Goal: Task Accomplishment & Management: Manage account settings

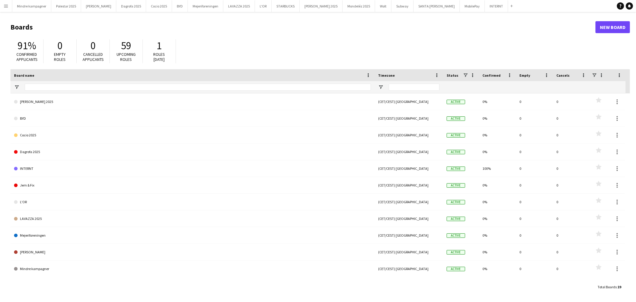
click at [7, 6] on app-icon "Menu" at bounding box center [6, 6] width 5 height 5
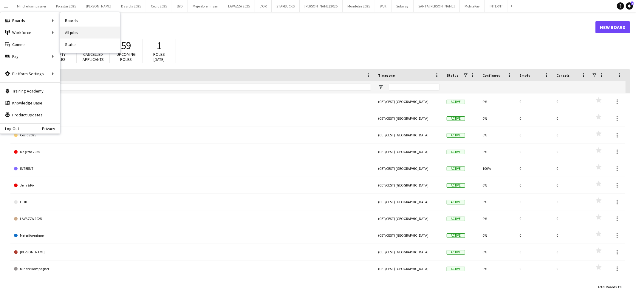
click at [69, 31] on link "All jobs" at bounding box center [90, 33] width 60 height 12
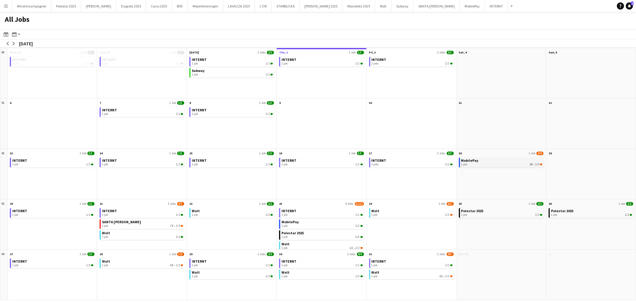
click at [490, 163] on div "1 job 2A • 2/4" at bounding box center [502, 165] width 81 height 4
click at [375, 6] on button "Wolt Close" at bounding box center [383, 6] width 16 height 12
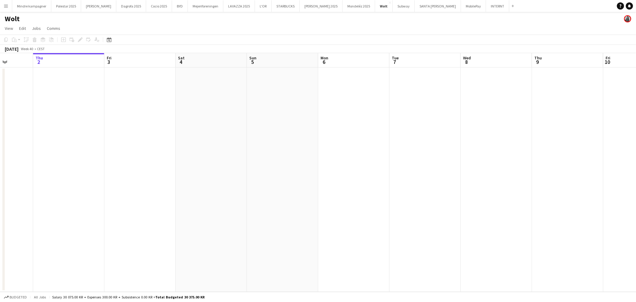
drag, startPoint x: 403, startPoint y: 186, endPoint x: 186, endPoint y: 204, distance: 218.3
click at [179, 207] on app-calendar-viewport "Mon 29 Tue 30 Wed 1 Thu 2 Fri 3 Sat 4 Sun 5 Mon 6 Tue 7 Wed 8 Thu 9 Fri 10 Sat …" at bounding box center [318, 172] width 636 height 239
drag, startPoint x: 437, startPoint y: 201, endPoint x: 307, endPoint y: 210, distance: 130.4
click at [306, 213] on app-calendar-viewport "Wed 1 Thu 2 Fri 3 Sat 4 Sun 5 Mon 6 Tue 7 Wed 8 Thu 9 Fri 10 Sat 11 Sun 12 Mon …" at bounding box center [318, 172] width 636 height 239
drag, startPoint x: 482, startPoint y: 206, endPoint x: 311, endPoint y: 218, distance: 171.7
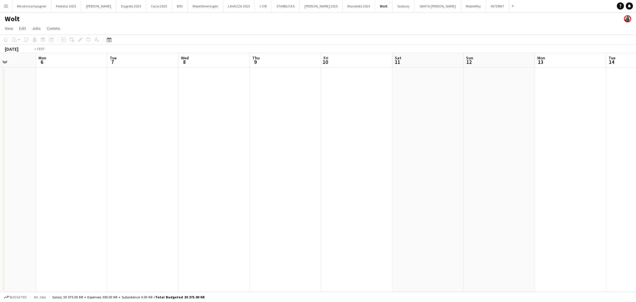
click at [311, 218] on app-calendar-viewport "Fri 3 Sat 4 Sun 5 Mon 6 Tue 7 Wed 8 Thu 9 Fri 10 Sat 11 Sun 12 Mon 13 Tue 14 We…" at bounding box center [318, 172] width 636 height 239
drag, startPoint x: 330, startPoint y: 217, endPoint x: 493, endPoint y: 210, distance: 163.6
click at [258, 216] on app-calendar-viewport "Thu 9 Fri 10 Sat 11 Sun 12 Mon 13 Tue 14 Wed 15 Thu 16 Fri 17 Sat 18 Sun 19 Mon…" at bounding box center [318, 172] width 636 height 239
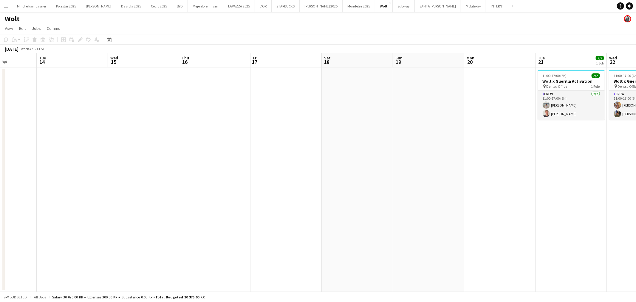
drag, startPoint x: 383, startPoint y: 219, endPoint x: 303, endPoint y: 219, distance: 79.4
click at [303, 219] on app-calendar-viewport "Sat 11 Sun 12 Mon 13 Tue 14 Wed 15 Thu 16 Fri 17 Sat 18 Sun 19 Mon 20 Tue 21 2/…" at bounding box center [318, 172] width 636 height 239
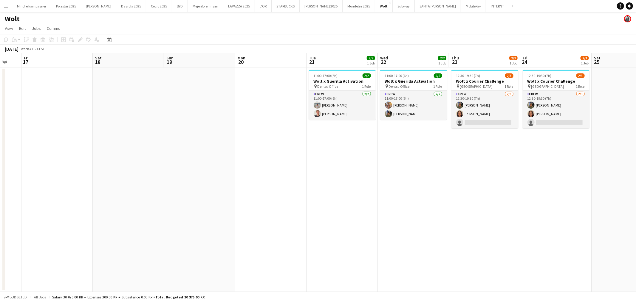
scroll to position [0, 211]
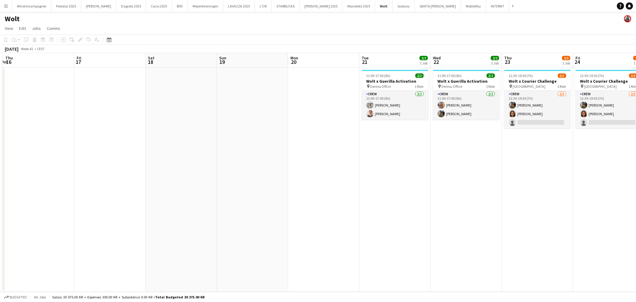
drag, startPoint x: 502, startPoint y: 219, endPoint x: 294, endPoint y: 222, distance: 208.0
click at [294, 222] on app-calendar-viewport "Mon 13 Tue 14 Wed 15 Thu 16 Fri 17 Sat 18 Sun 19 Mon 20 Tue 21 2/2 1 Job Wed 22…" at bounding box center [318, 172] width 636 height 239
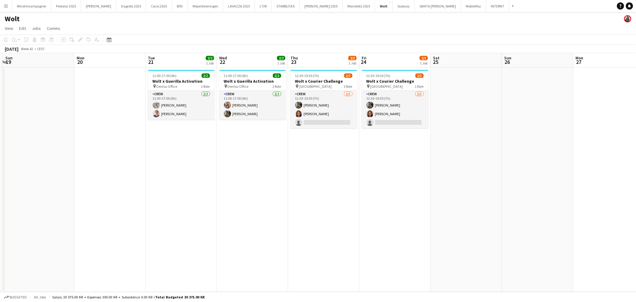
drag, startPoint x: 418, startPoint y: 202, endPoint x: 341, endPoint y: 215, distance: 78.0
click at [358, 212] on app-calendar-viewport "Thu 16 Fri 17 Sat 18 Sun 19 Mon 20 Tue 21 2/2 1 Job Wed 22 2/2 1 Job Thu 23 2/3…" at bounding box center [318, 172] width 636 height 239
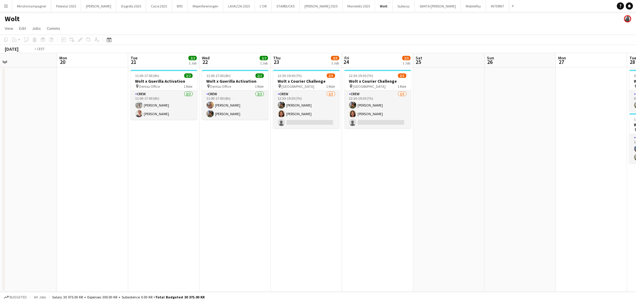
drag, startPoint x: 473, startPoint y: 220, endPoint x: 262, endPoint y: 224, distance: 211.6
click at [299, 224] on app-calendar-viewport "Thu 16 Fri 17 Sat 18 Sun 19 Mon 20 Tue 21 2/2 1 Job Wed 22 2/2 1 Job Thu 23 2/3…" at bounding box center [318, 172] width 636 height 239
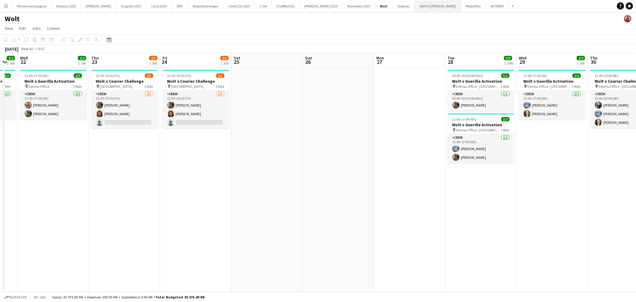
click at [415, 5] on button "[GEOGRAPHIC_DATA][PERSON_NAME]" at bounding box center [438, 6] width 46 height 12
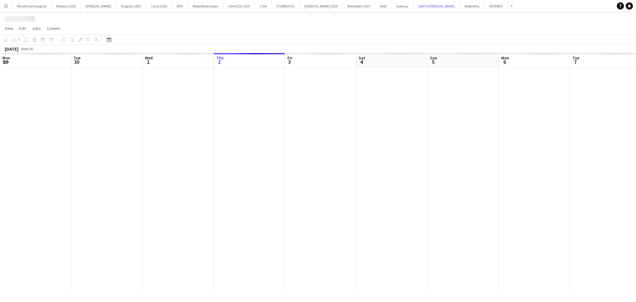
scroll to position [0, 142]
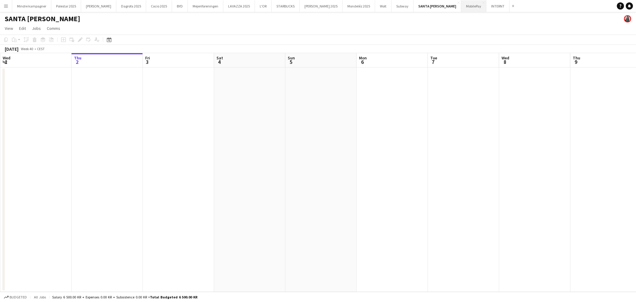
click at [462, 6] on button "MobilePay Close" at bounding box center [474, 6] width 25 height 12
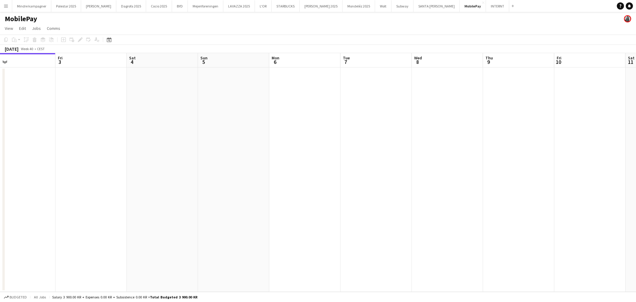
drag, startPoint x: 439, startPoint y: 184, endPoint x: 311, endPoint y: 195, distance: 128.4
click at [314, 195] on app-calendar-viewport "Mon 29 Tue 30 Wed 1 Thu 2 Fri 3 Sat 4 Sun 5 Mon 6 Tue 7 Wed 8 Thu 9 Fri 10 Sat …" at bounding box center [318, 172] width 636 height 239
drag, startPoint x: 460, startPoint y: 199, endPoint x: 316, endPoint y: 207, distance: 144.0
click at [315, 207] on app-calendar-viewport "Tue 30 Wed 1 Thu 2 Fri 3 Sat 4 Sun 5 Mon 6 Tue 7 Wed 8 Thu 9 Fri 10 Sat 11 Sun …" at bounding box center [318, 172] width 636 height 239
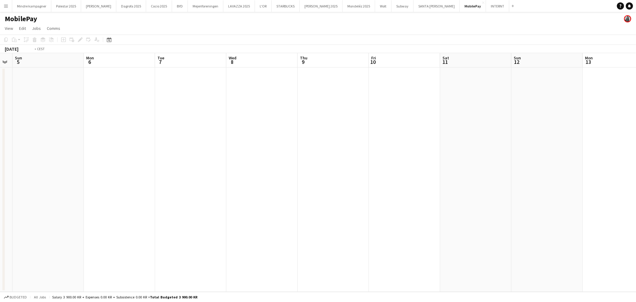
drag, startPoint x: 430, startPoint y: 205, endPoint x: 290, endPoint y: 202, distance: 139.4
click at [251, 206] on app-calendar-viewport "Thu 2 Fri 3 Sat 4 Sun 5 Mon 6 Tue 7 Wed 8 Thu 9 Fri 10 Sat 11 Sun 12 Mon 13 Tue…" at bounding box center [318, 172] width 636 height 239
drag, startPoint x: 291, startPoint y: 193, endPoint x: 165, endPoint y: 186, distance: 126.1
click at [165, 187] on app-calendar-viewport "Sun 5 Mon 6 Tue 7 Wed 8 Thu 9 Fri 10 Sat 11 Sun 12 Mon 13 Tue 14 Wed 15 Thu 16 …" at bounding box center [318, 172] width 636 height 239
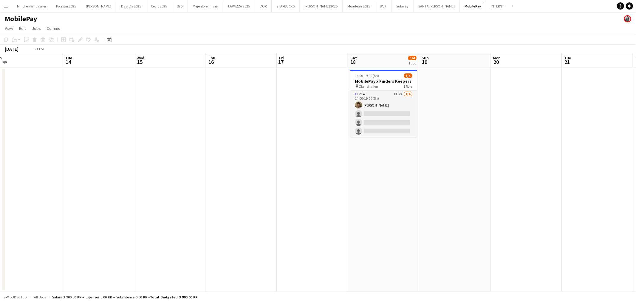
scroll to position [0, 224]
drag, startPoint x: 322, startPoint y: 193, endPoint x: 283, endPoint y: 195, distance: 38.9
click at [283, 195] on app-calendar-viewport "Fri 10 Sat 11 Sun 12 Mon 13 Tue 14 Wed 15 Thu 16 Fri 17 Sat 18 1/4 1 Job Sun 19…" at bounding box center [318, 172] width 636 height 239
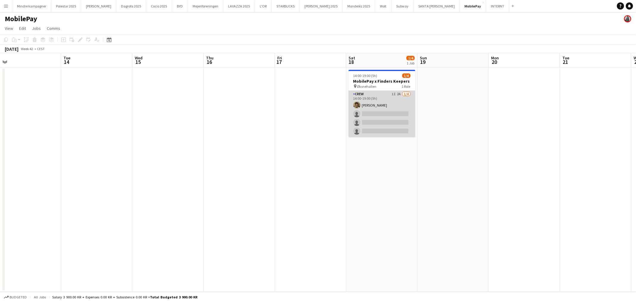
click at [387, 105] on app-card-role "Crew 1I 2A [DATE] 14:00-19:00 (5h) [PERSON_NAME] single-neutral-actions single-…" at bounding box center [382, 114] width 67 height 46
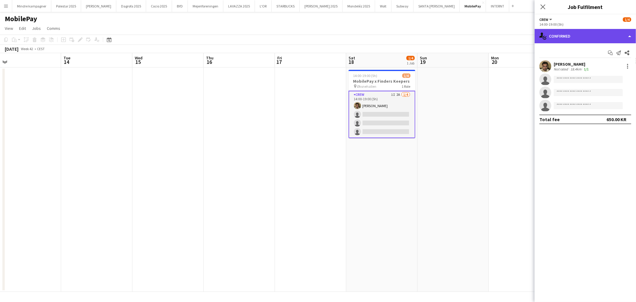
click at [577, 39] on div "single-neutral-actions-check-2 Confirmed" at bounding box center [585, 36] width 101 height 14
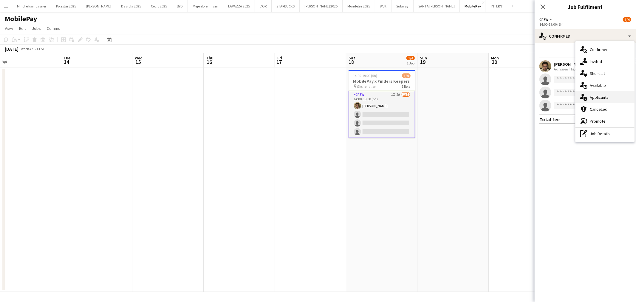
click at [602, 98] on span "Applicants" at bounding box center [599, 97] width 19 height 5
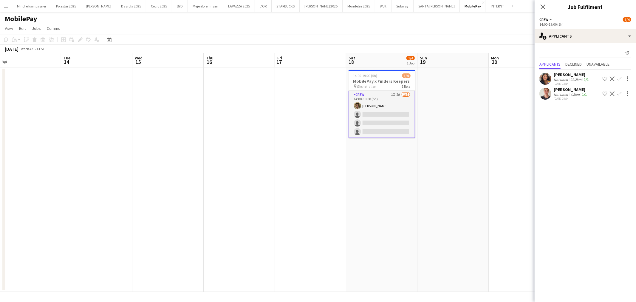
click at [496, 147] on app-date-cell at bounding box center [524, 179] width 71 height 224
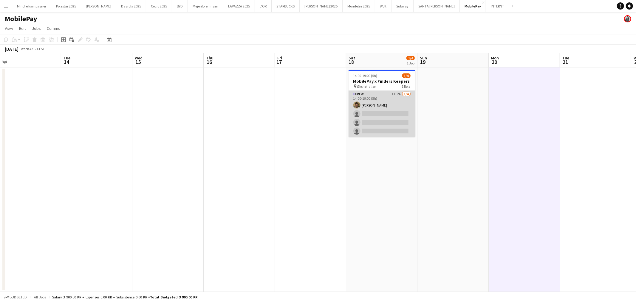
click at [382, 99] on app-card-role "Crew 1I 2A [DATE] 14:00-19:00 (5h) [PERSON_NAME] single-neutral-actions single-…" at bounding box center [382, 114] width 67 height 46
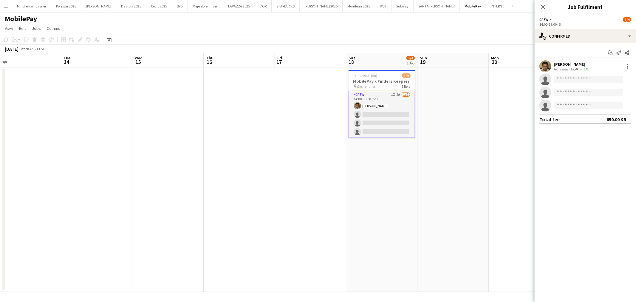
click at [470, 166] on app-date-cell at bounding box center [453, 179] width 71 height 224
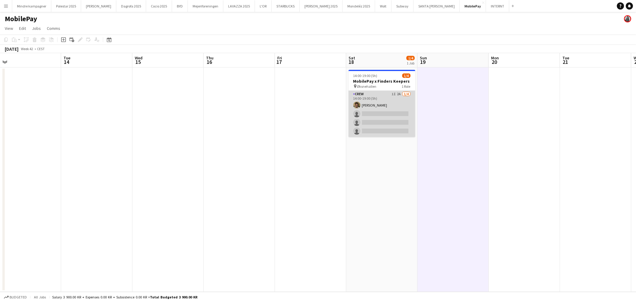
click at [384, 118] on app-card-role "Crew 1I 2A [DATE] 14:00-19:00 (5h) [PERSON_NAME] single-neutral-actions single-…" at bounding box center [382, 114] width 67 height 46
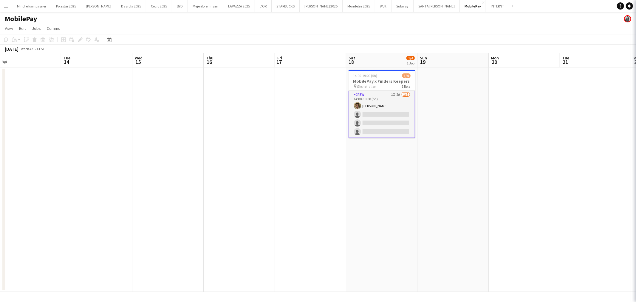
scroll to position [0, 224]
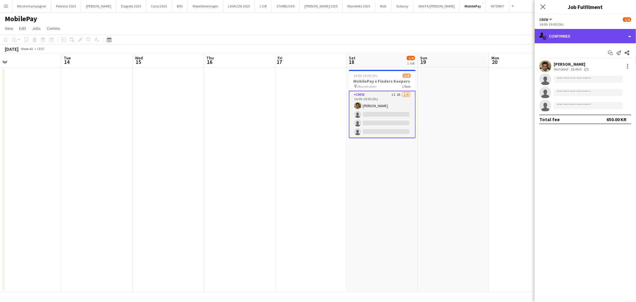
click at [567, 35] on div "single-neutral-actions-check-2 Confirmed" at bounding box center [585, 36] width 101 height 14
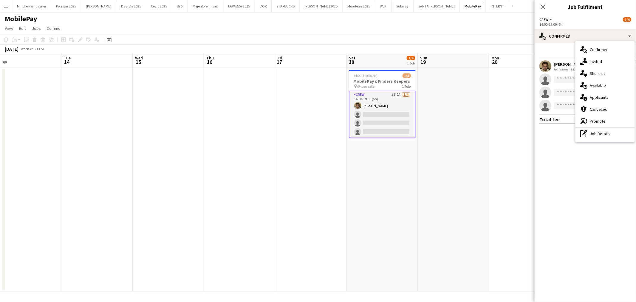
click at [603, 121] on span "Promote" at bounding box center [598, 120] width 16 height 5
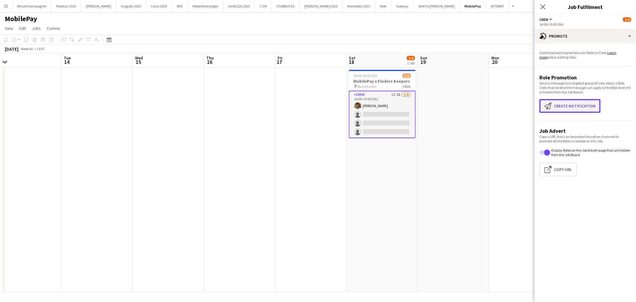
click at [582, 102] on button "Create notification Create notification" at bounding box center [570, 106] width 61 height 14
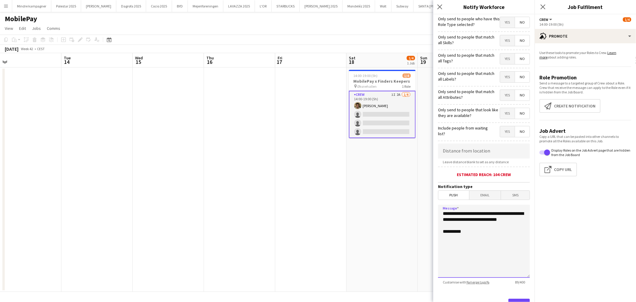
drag, startPoint x: 477, startPoint y: 225, endPoint x: 415, endPoint y: 209, distance: 63.5
click at [415, 209] on body "Menu Boards Boards Boards All jobs Status Workforce Workforce My Workforce Recr…" at bounding box center [318, 151] width 636 height 302
click at [415, 210] on app-date-cell "14:00-19:00 (5h) 1/4 MobilePay x Finders Keepers pin Øksnehallen 1 Role Crew 1I…" at bounding box center [382, 179] width 71 height 224
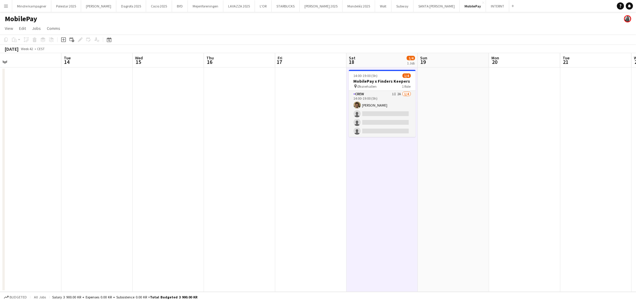
click at [402, 216] on app-date-cell "14:00-19:00 (5h) 1/4 MobilePay x Finders Keepers pin Øksnehallen 1 Role Crew 1I…" at bounding box center [382, 179] width 71 height 224
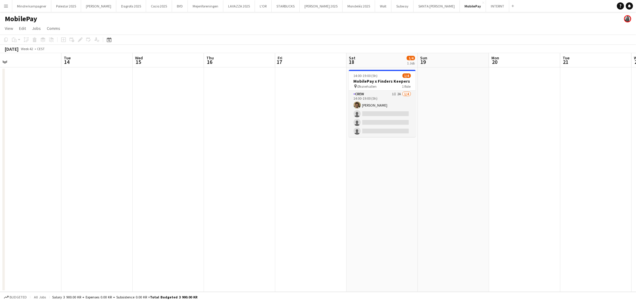
click at [336, 217] on app-date-cell at bounding box center [310, 179] width 71 height 224
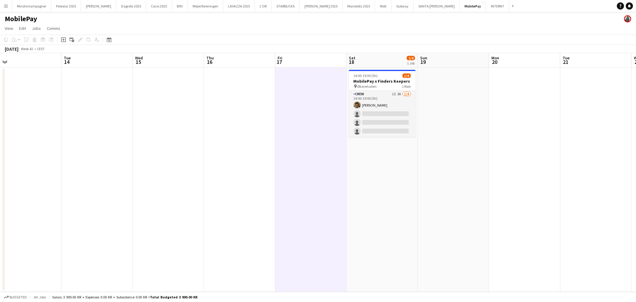
click at [390, 214] on app-date-cell "14:00-19:00 (5h) 1/4 MobilePay x Finders Keepers pin Øksnehallen 1 Role Crew 1I…" at bounding box center [382, 179] width 71 height 224
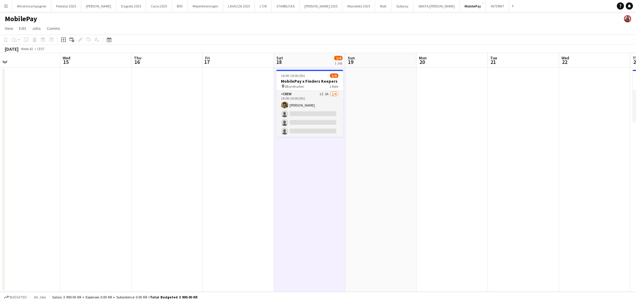
scroll to position [0, 225]
drag, startPoint x: 563, startPoint y: 215, endPoint x: 499, endPoint y: 224, distance: 65.2
click at [499, 224] on app-calendar-viewport "Sat 11 Sun 12 Mon 13 Tue 14 Wed 15 Thu 16 Fri 17 Sat 18 1/4 1 Job Sun 19 Mon 20…" at bounding box center [318, 172] width 636 height 239
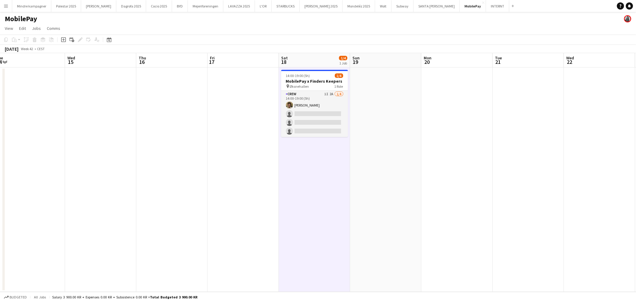
scroll to position [0, 218]
drag, startPoint x: 499, startPoint y: 224, endPoint x: 505, endPoint y: 223, distance: 7.1
click at [505, 223] on app-calendar-viewport "Sat 11 Sun 12 Mon 13 Tue 14 Wed 15 Thu 16 Fri 17 Sat 18 1/4 1 Job Sun 19 Mon 20…" at bounding box center [318, 172] width 636 height 239
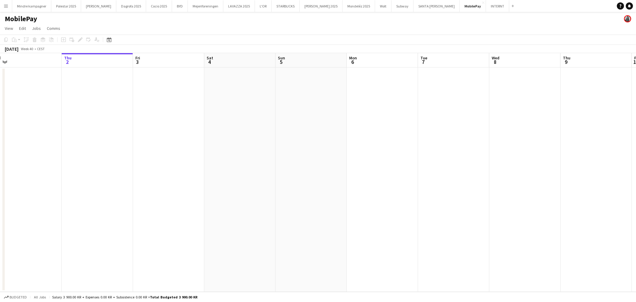
drag, startPoint x: 425, startPoint y: 172, endPoint x: 314, endPoint y: 178, distance: 110.9
click at [224, 189] on app-calendar-viewport "Mon 29 Tue 30 Wed 1 Thu 2 Fri 3 Sat 4 Sun 5 Mon 6 Tue 7 Wed 8 Thu 9 Fri 10 Sat …" at bounding box center [318, 172] width 636 height 239
drag, startPoint x: 282, startPoint y: 191, endPoint x: 257, endPoint y: 184, distance: 26.1
click at [216, 197] on app-calendar-viewport "Wed 1 Thu 2 Fri 3 Sat 4 Sun 5 Mon 6 Tue 7 Wed 8 Thu 9 Fri 10 Sat 11 Sun 12 Mon …" at bounding box center [318, 172] width 636 height 239
drag, startPoint x: 280, startPoint y: 190, endPoint x: 198, endPoint y: 191, distance: 82.4
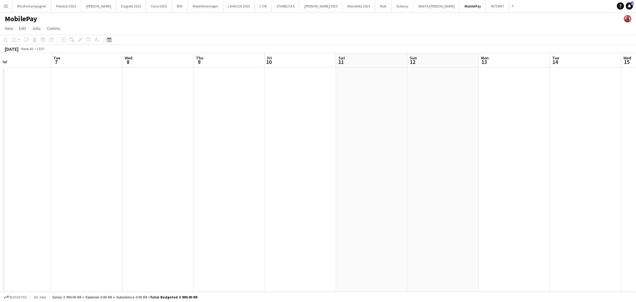
click at [202, 192] on app-calendar-viewport "Sat 4 Sun 5 Mon 6 Tue 7 Wed 8 Thu 9 Fri 10 Sat 11 Sun 12 Mon 13 Tue 14 Wed 15 T…" at bounding box center [318, 172] width 636 height 239
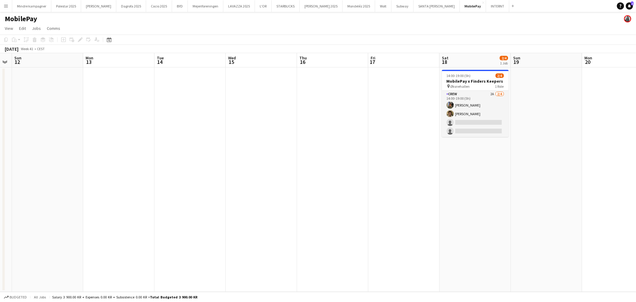
scroll to position [0, 230]
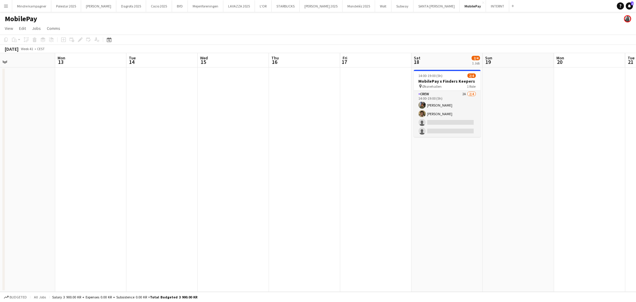
drag, startPoint x: 313, startPoint y: 189, endPoint x: 285, endPoint y: 190, distance: 27.8
click at [285, 190] on app-calendar-viewport "Thu 9 Fri 10 Sat 11 Sun 12 Mon 13 Tue 14 Wed 15 Thu 16 Fri 17 Sat 18 2/4 1 Job …" at bounding box center [318, 172] width 636 height 239
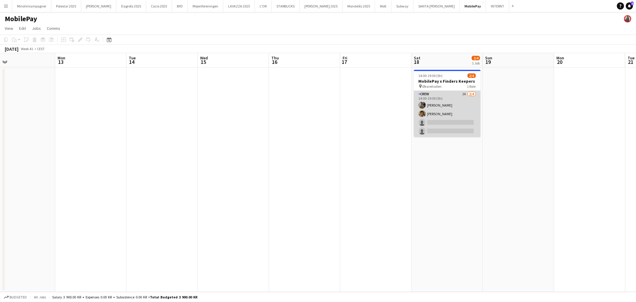
click at [464, 106] on app-card-role "Crew 2A 2/4 14:00-19:00 (5h) Simon Zachariassen Benyamin Ijaz single-neutral-ac…" at bounding box center [447, 114] width 67 height 46
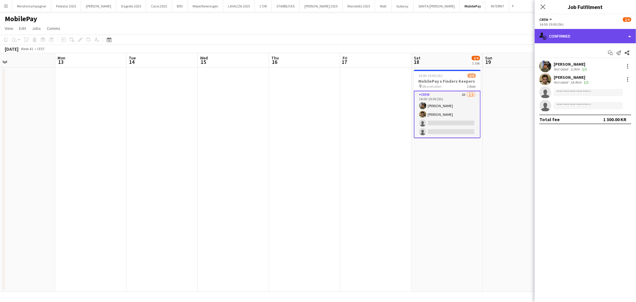
click at [585, 38] on div "single-neutral-actions-check-2 Confirmed" at bounding box center [585, 36] width 101 height 14
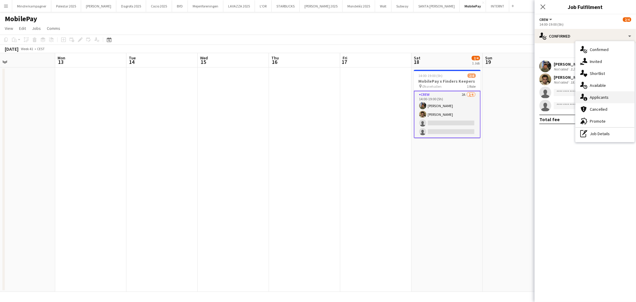
click at [603, 96] on span "Applicants" at bounding box center [599, 97] width 19 height 5
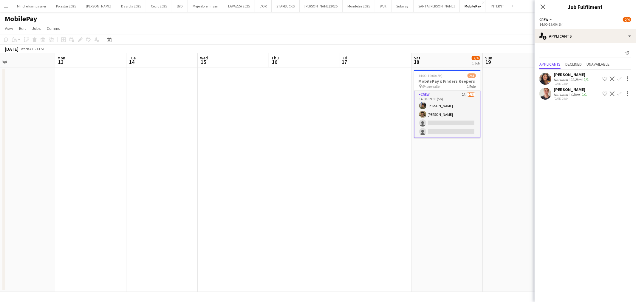
click at [389, 203] on app-date-cell at bounding box center [375, 179] width 71 height 224
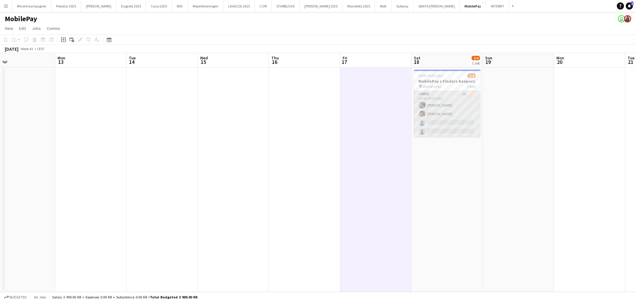
click at [458, 98] on app-card-role "Crew 2A 2/4 14:00-19:00 (5h) Simon Zachariassen Benyamin Ijaz single-neutral-ac…" at bounding box center [447, 114] width 67 height 46
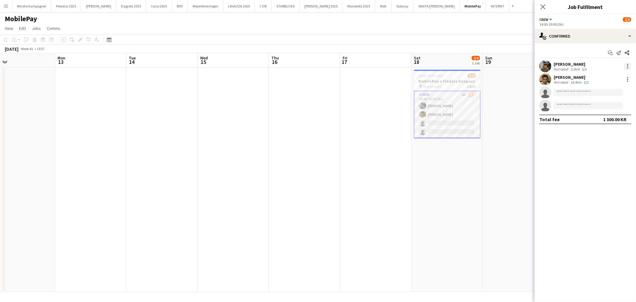
click at [628, 66] on div at bounding box center [627, 66] width 1 height 1
click at [600, 138] on button "Remove" at bounding box center [608, 134] width 47 height 14
click at [490, 177] on app-date-cell at bounding box center [518, 179] width 71 height 224
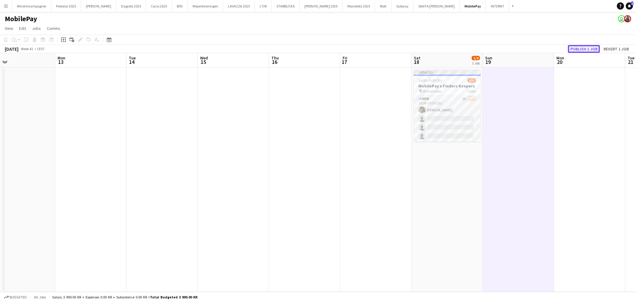
click at [591, 50] on button "Publish 1 job" at bounding box center [584, 49] width 32 height 8
click at [511, 126] on app-date-cell at bounding box center [518, 179] width 71 height 224
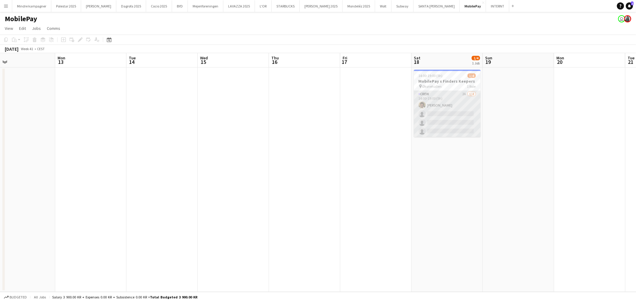
click at [442, 99] on app-card-role "Crew 2A 1/4 14:00-19:00 (5h) Benyamin Ijaz single-neutral-actions single-neutra…" at bounding box center [447, 114] width 67 height 46
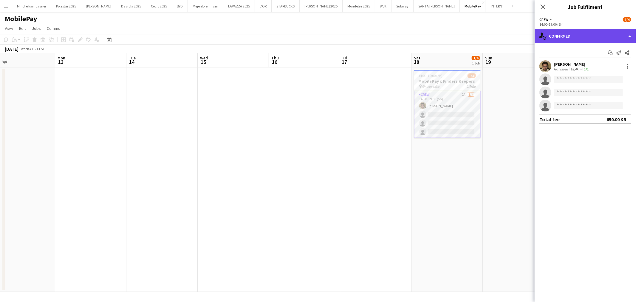
click at [600, 35] on div "single-neutral-actions-check-2 Confirmed" at bounding box center [585, 36] width 101 height 14
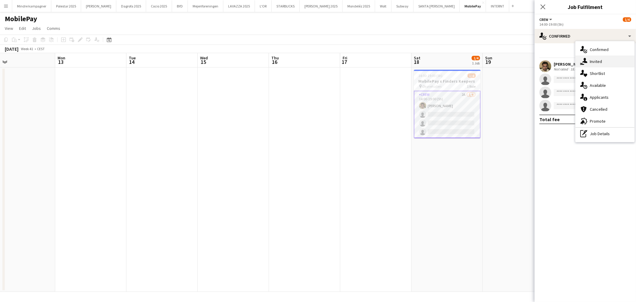
click at [603, 61] on div "single-neutral-actions-share-1 Invited" at bounding box center [605, 61] width 59 height 12
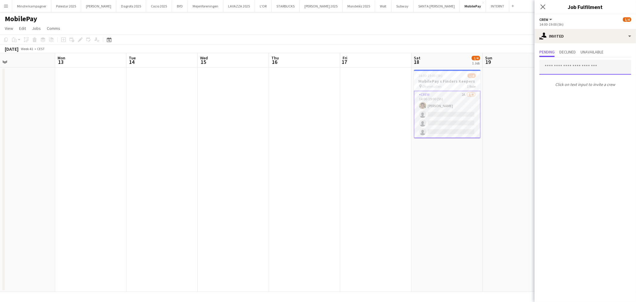
click at [573, 70] on input "text" at bounding box center [586, 67] width 92 height 15
type input "****"
click at [565, 90] on mat-option "Kasandra Ghantous Active kasandramg@live.dk" at bounding box center [586, 84] width 92 height 14
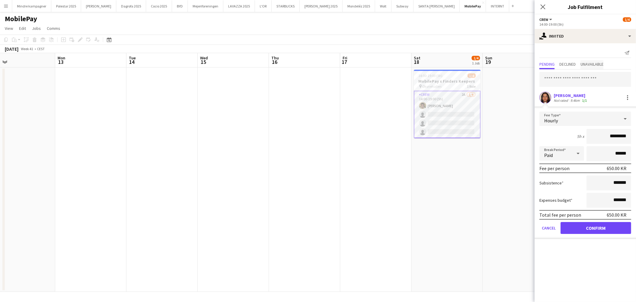
click at [597, 66] on span "Unavailable" at bounding box center [592, 64] width 23 height 4
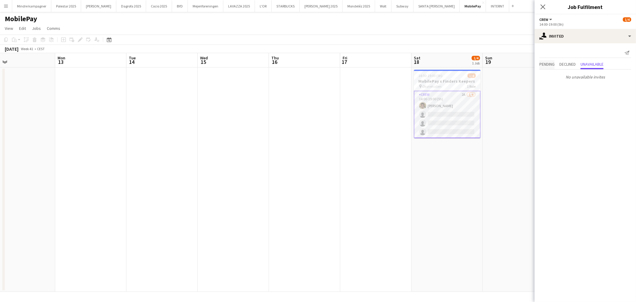
click at [546, 62] on span "Pending" at bounding box center [547, 64] width 15 height 4
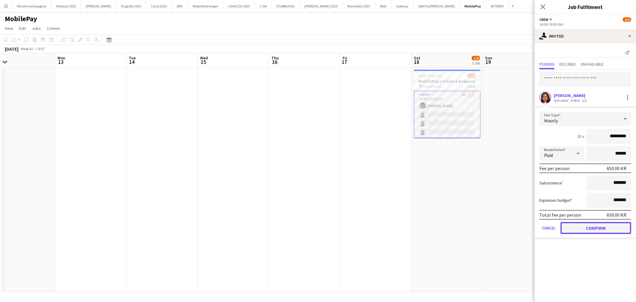
click at [612, 225] on button "Confirm" at bounding box center [596, 228] width 71 height 12
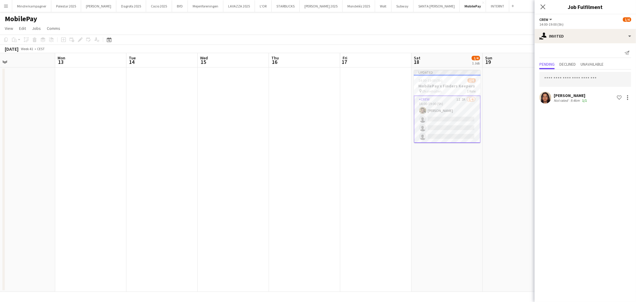
click at [476, 218] on app-date-cell "Updated 14:00-19:00 (5h) 1/4 MobilePay x Finders Keepers pin Øksnehallen 1 Role…" at bounding box center [447, 179] width 71 height 224
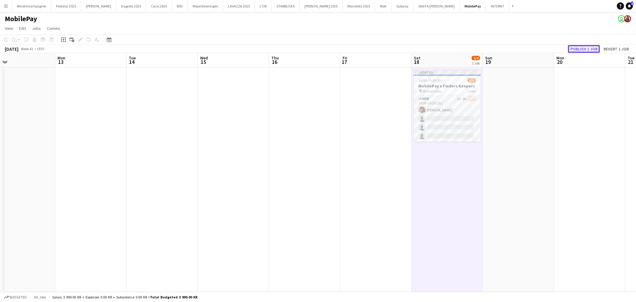
click at [584, 49] on button "Publish 1 job" at bounding box center [584, 49] width 32 height 8
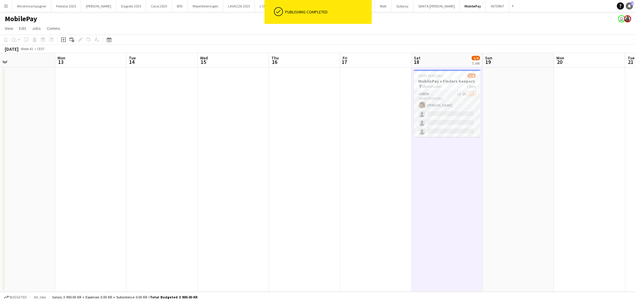
click at [628, 7] on icon at bounding box center [629, 5] width 3 height 3
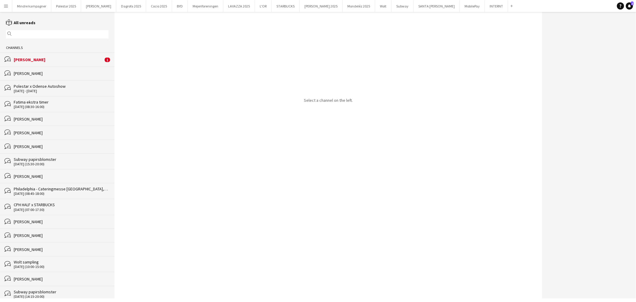
click at [60, 60] on div "[PERSON_NAME]" at bounding box center [59, 59] width 90 height 5
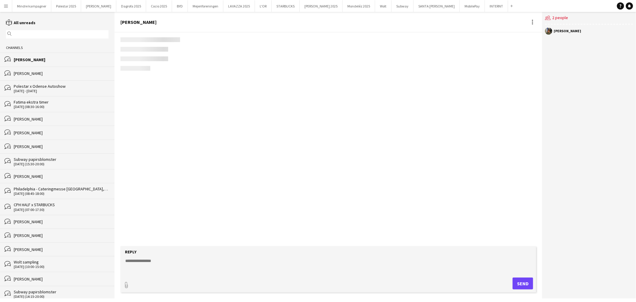
scroll to position [1321, 0]
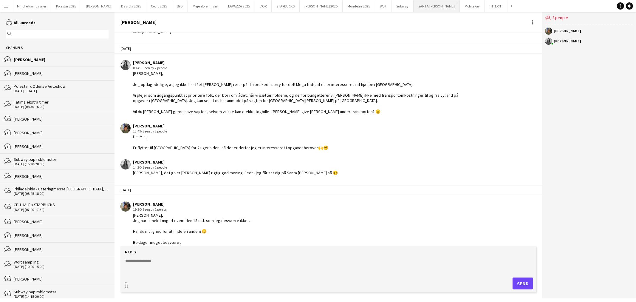
click at [414, 8] on button "[GEOGRAPHIC_DATA][PERSON_NAME]" at bounding box center [437, 6] width 46 height 12
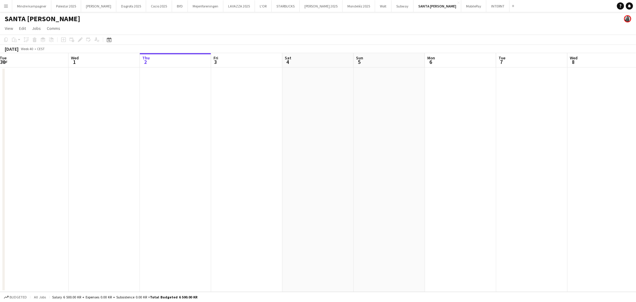
drag, startPoint x: 145, startPoint y: 173, endPoint x: 386, endPoint y: 193, distance: 241.3
click at [340, 193] on app-calendar-viewport "Sun 28 Mon 29 Tue 30 Wed 1 Thu 2 Fri 3 Sat 4 Sun 5 Mon 6 Tue 7 Wed 8 Thu 9 Fri …" at bounding box center [318, 172] width 636 height 239
drag, startPoint x: 346, startPoint y: 204, endPoint x: 175, endPoint y: 183, distance: 171.6
click at [175, 184] on app-calendar-viewport "Fri 26 Sat 27 Sun 28 Mon 29 Tue 30 Wed 1 Thu 2 Fri 3 Sat 4 Sun 5 Mon 6 Tue 7 We…" at bounding box center [318, 172] width 636 height 239
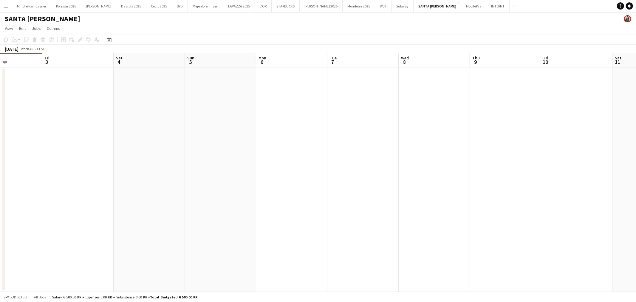
drag, startPoint x: 385, startPoint y: 189, endPoint x: 140, endPoint y: 192, distance: 245.0
click at [140, 192] on app-calendar-viewport "Tue 30 Wed 1 Thu 2 Fri 3 Sat 4 Sun 5 Mon 6 Tue 7 Wed 8 Thu 9 Fri 10 Sat 11 Sun …" at bounding box center [318, 172] width 636 height 239
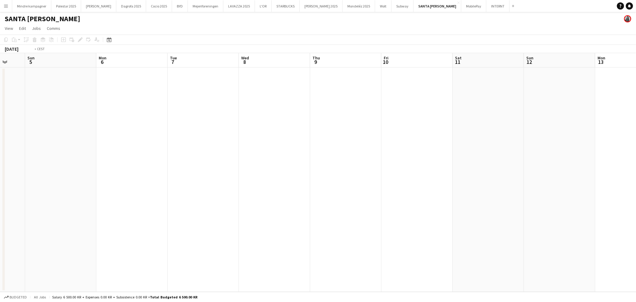
drag, startPoint x: 345, startPoint y: 206, endPoint x: 115, endPoint y: 202, distance: 229.8
click at [111, 206] on app-calendar-viewport "Thu 2 Fri 3 Sat 4 Sun 5 Mon 6 Tue 7 Wed 8 Thu 9 Fri 10 Sat 11 Sun 12 Mon 13 Tue…" at bounding box center [318, 172] width 636 height 239
drag, startPoint x: 336, startPoint y: 206, endPoint x: 130, endPoint y: 183, distance: 207.0
click at [57, 191] on app-calendar-viewport "Sun 5 Mon 6 Tue 7 Wed 8 Thu 9 Fri 10 Sat 11 Sun 12 Mon 13 Tue 14 Wed 15 Thu 16 …" at bounding box center [318, 172] width 636 height 239
drag, startPoint x: 210, startPoint y: 196, endPoint x: 375, endPoint y: 191, distance: 165.4
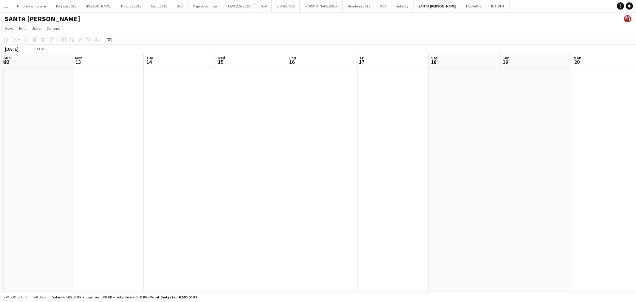
click at [183, 198] on app-calendar-viewport "Thu 9 Fri 10 Sat 11 Sun 12 Mon 13 Tue 14 Wed 15 Thu 16 Fri 17 Sat 18 Sun 19 Mon…" at bounding box center [318, 172] width 636 height 239
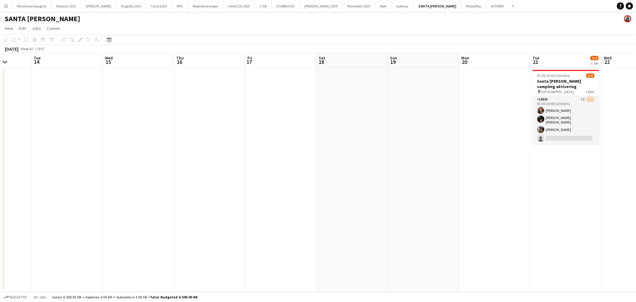
drag, startPoint x: 383, startPoint y: 194, endPoint x: 112, endPoint y: 165, distance: 272.8
click at [67, 172] on app-calendar-viewport "Sat 11 Sun 12 Mon 13 Tue 14 Wed 15 Thu 16 Fri 17 Sat 18 Sun 19 Mon 20 Tue 21 3/…" at bounding box center [318, 172] width 636 height 239
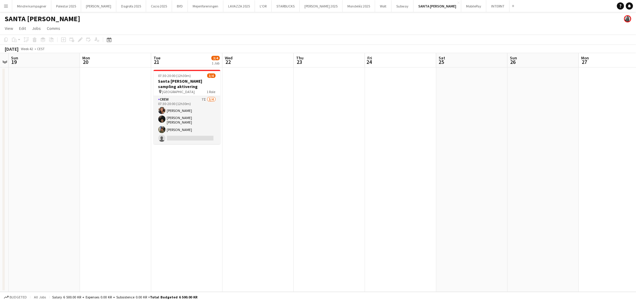
scroll to position [0, 216]
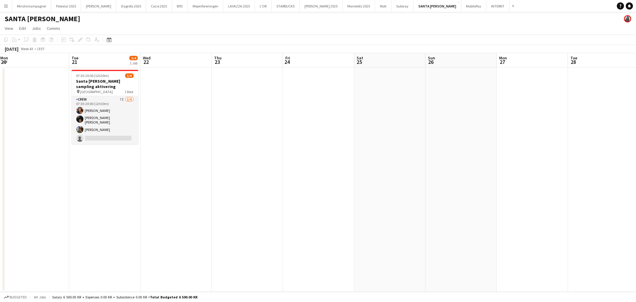
drag, startPoint x: 190, startPoint y: 185, endPoint x: 177, endPoint y: 185, distance: 13.1
click at [177, 185] on app-calendar-viewport "Fri 17 Sat 18 Sun 19 Mon 20 Tue 21 3/4 1 Job Wed 22 Thu 23 Fri 24 Sat 25 Sun 26…" at bounding box center [318, 172] width 636 height 239
drag, startPoint x: 337, startPoint y: 180, endPoint x: 354, endPoint y: 146, distance: 37.2
click at [337, 180] on app-date-cell at bounding box center [318, 179] width 71 height 224
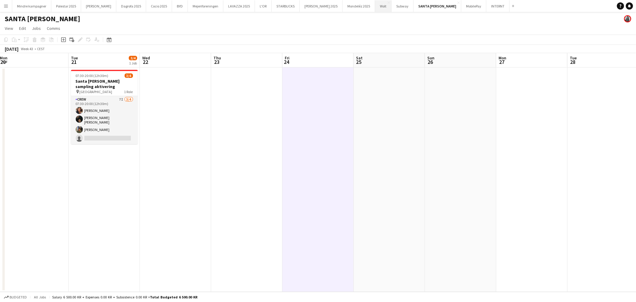
click at [375, 6] on button "Wolt Close" at bounding box center [383, 6] width 16 height 12
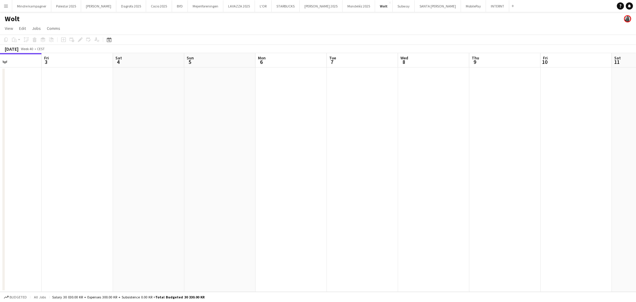
drag, startPoint x: 323, startPoint y: 175, endPoint x: 332, endPoint y: 183, distance: 11.8
click at [170, 189] on app-calendar-viewport "Mon 29 Tue 30 Wed 1 Thu 2 Fri 3 Sat 4 Sun 5 Mon 6 Tue 7 Wed 8 Thu 9 Fri 10 Sat …" at bounding box center [318, 172] width 636 height 239
drag, startPoint x: 345, startPoint y: 185, endPoint x: 182, endPoint y: 196, distance: 163.0
click at [183, 195] on app-calendar-viewport "Wed 1 Thu 2 Fri 3 Sat 4 Sun 5 Mon 6 Tue 7 Wed 8 Thu 9 Fri 10 Sat 11 Sun 12 Mon …" at bounding box center [318, 172] width 636 height 239
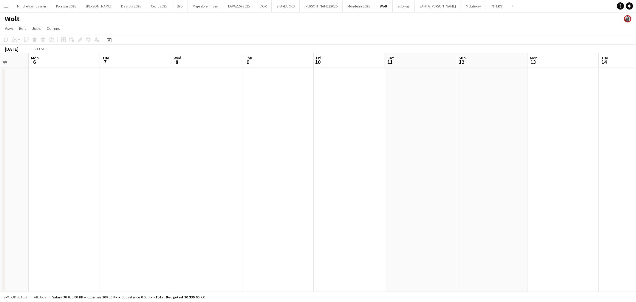
drag, startPoint x: 390, startPoint y: 192, endPoint x: 272, endPoint y: 190, distance: 118.5
click at [138, 198] on app-calendar-viewport "Fri 3 Sat 4 Sun 5 Mon 6 Tue 7 Wed 8 Thu 9 Fri 10 Sat 11 Sun 12 Mon 13 Tue 14 We…" at bounding box center [318, 172] width 636 height 239
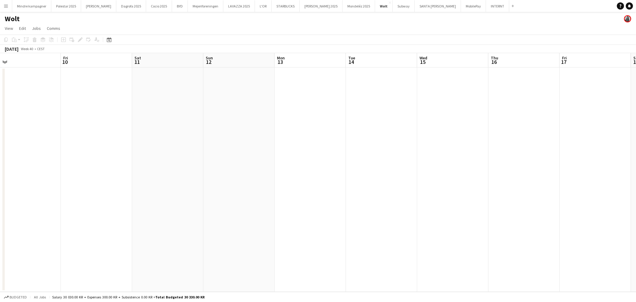
drag, startPoint x: 195, startPoint y: 202, endPoint x: 379, endPoint y: 200, distance: 183.8
click at [178, 205] on app-calendar-viewport "Mon 6 Tue 7 Wed 8 Thu 9 Fri 10 Sat 11 Sun 12 Mon 13 Tue 14 Wed 15 Thu 16 Fri 17…" at bounding box center [318, 172] width 636 height 239
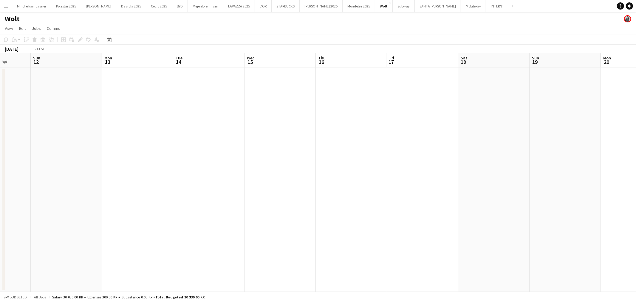
drag, startPoint x: 379, startPoint y: 200, endPoint x: 147, endPoint y: 209, distance: 232.6
click at [142, 212] on app-calendar-viewport "Thu 9 Fri 10 Sat 11 Sun 12 Mon 13 Tue 14 Wed 15 Thu 16 Fri 17 Sat 18 Sun 19 Mon…" at bounding box center [318, 172] width 636 height 239
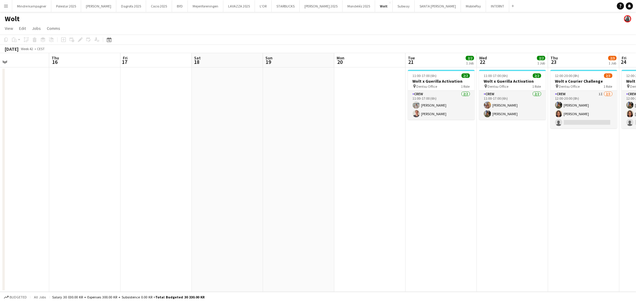
drag, startPoint x: 245, startPoint y: 207, endPoint x: 263, endPoint y: 214, distance: 19.2
click at [182, 219] on app-calendar-viewport "Sun 12 Mon 13 Tue 14 Wed 15 Thu 16 Fri 17 Sat 18 Sun 19 Mon 20 Tue 21 2/2 1 Job…" at bounding box center [318, 172] width 636 height 239
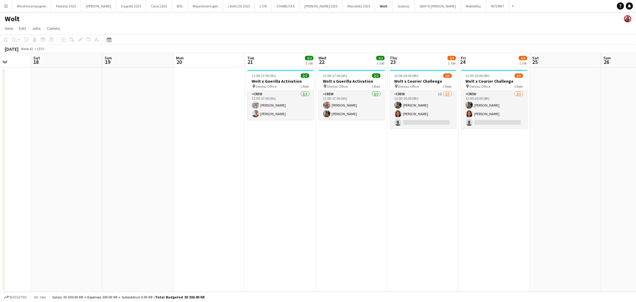
click at [214, 217] on app-calendar-viewport "Wed 15 Thu 16 Fri 17 Sat 18 Sun 19 Mon 20 Tue 21 2/2 1 Job Wed 22 2/2 1 Job Thu…" at bounding box center [318, 172] width 636 height 239
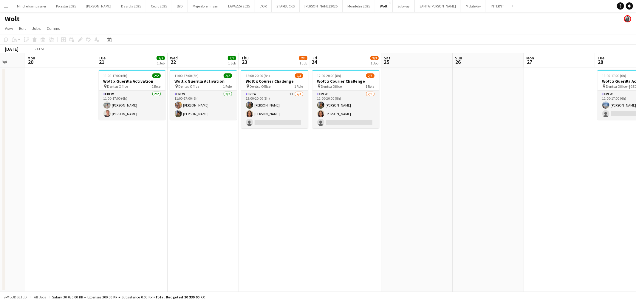
drag, startPoint x: 324, startPoint y: 198, endPoint x: 179, endPoint y: 212, distance: 145.1
click at [180, 212] on app-calendar-viewport "Fri 17 Sat 18 Sun 19 Mon 20 Tue 21 2/2 1 Job Wed 22 2/2 1 Job Thu 23 2/3 1 Job …" at bounding box center [318, 172] width 636 height 239
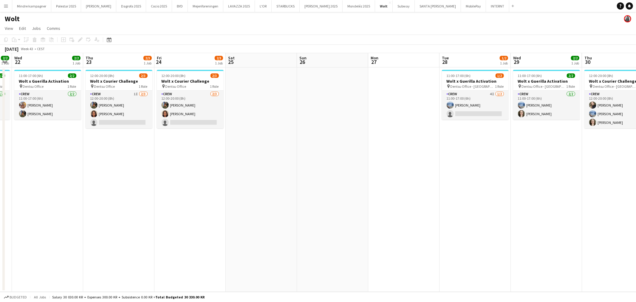
scroll to position [0, 181]
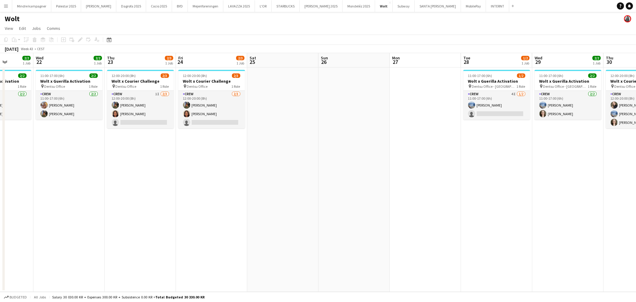
drag, startPoint x: 386, startPoint y: 209, endPoint x: 257, endPoint y: 212, distance: 129.8
click at [257, 212] on app-calendar-viewport "Sun 19 Mon 20 Tue 21 2/2 1 Job Wed 22 2/2 1 Job Thu 23 2/3 1 Job Fri 24 2/3 1 J…" at bounding box center [318, 172] width 636 height 239
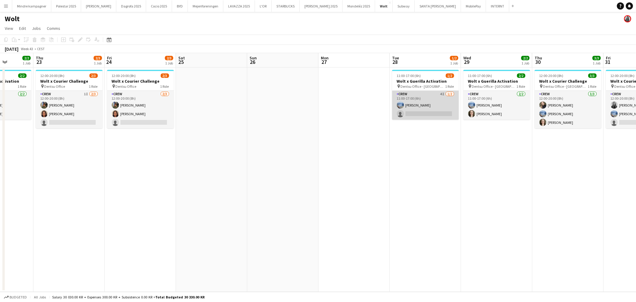
click at [431, 110] on app-card-role "Crew 4I 1/2 11:00-17:00 (6h) Line Thomassen single-neutral-actions" at bounding box center [425, 105] width 67 height 29
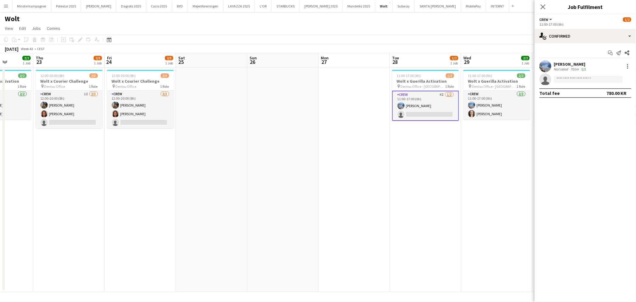
click at [563, 75] on app-invite-slot "single-neutral-actions" at bounding box center [585, 79] width 101 height 12
click at [564, 81] on input at bounding box center [588, 79] width 69 height 7
click at [464, 202] on app-date-cell "11:00-17:00 (6h) 2/2 Wolt x Guerilla Activation pin Dentsu Office - Århus 1 Rol…" at bounding box center [496, 179] width 71 height 224
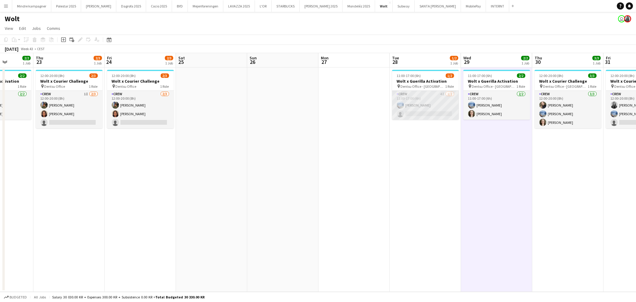
click at [430, 107] on app-card-role "Crew 4I 1/2 11:00-17:00 (6h) Line Thomassen single-neutral-actions" at bounding box center [425, 105] width 67 height 29
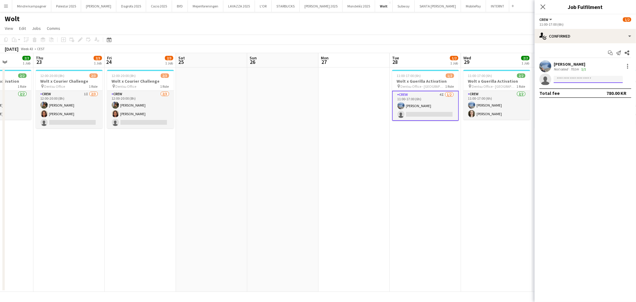
click at [574, 76] on input at bounding box center [588, 79] width 69 height 7
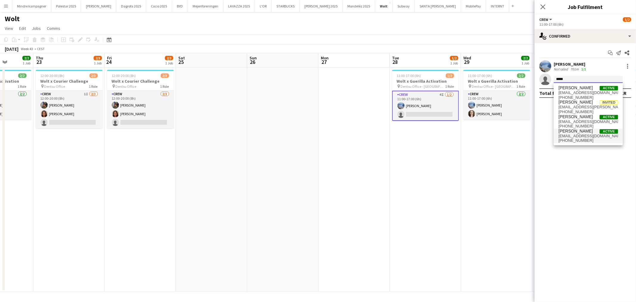
type input "*****"
click at [595, 137] on span "simon.ba.za@gmail.com" at bounding box center [589, 136] width 60 height 5
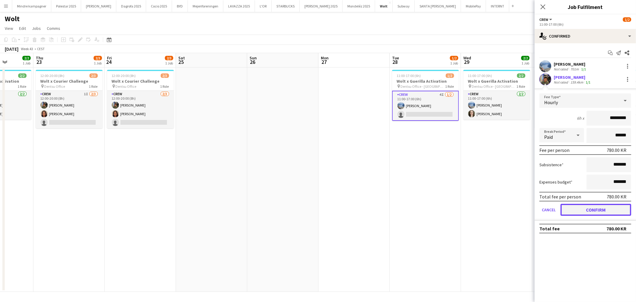
click at [610, 206] on button "Confirm" at bounding box center [596, 210] width 71 height 12
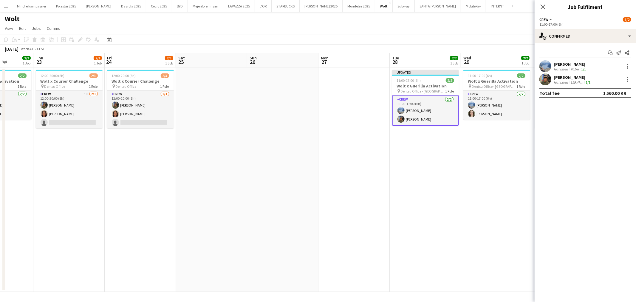
click at [469, 213] on app-date-cell "11:00-17:00 (6h) 2/2 Wolt x Guerilla Activation pin Dentsu Office - Århus 1 Rol…" at bounding box center [496, 179] width 71 height 224
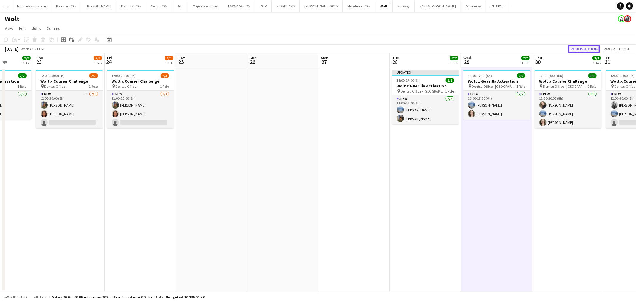
click at [591, 49] on button "Publish 1 job" at bounding box center [584, 49] width 32 height 8
click at [433, 80] on h3 "Wolt x Guerilla Activation" at bounding box center [425, 80] width 67 height 5
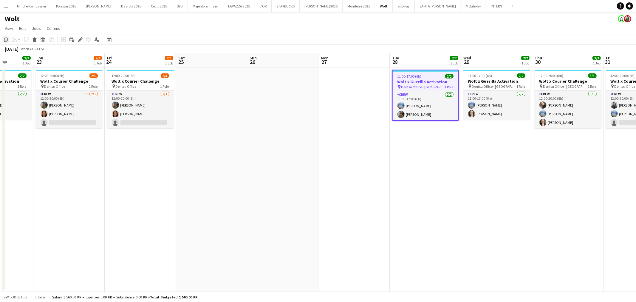
click at [6, 41] on icon at bounding box center [6, 40] width 4 height 4
click at [4, 39] on icon at bounding box center [6, 40] width 4 height 4
click at [430, 161] on app-date-cell "11:00-17:00 (6h) 2/2 Wolt x Guerilla Activation pin Dentsu Office - Århus 1 Rol…" at bounding box center [425, 179] width 71 height 224
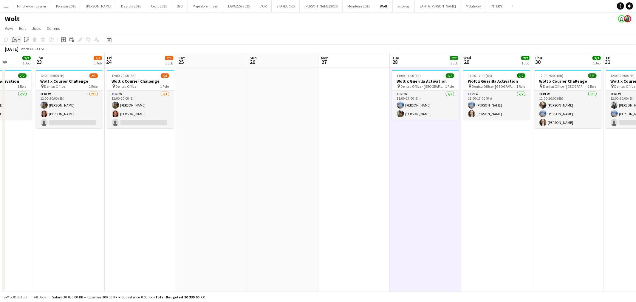
click at [16, 42] on icon at bounding box center [15, 40] width 3 height 3
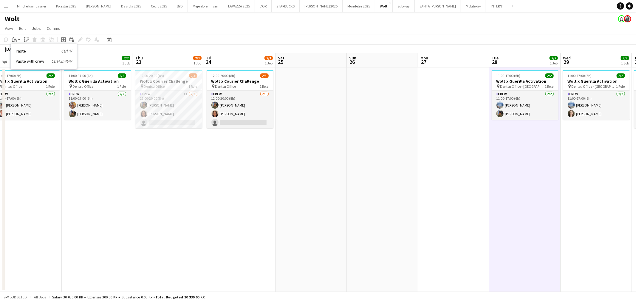
drag, startPoint x: 153, startPoint y: 178, endPoint x: 254, endPoint y: 179, distance: 100.9
click at [251, 178] on app-calendar-viewport "Sun 19 Mon 20 Tue 21 2/2 1 Job Wed 22 2/2 1 Job Thu 23 2/3 1 Job Fri 24 2/3 1 J…" at bounding box center [318, 172] width 636 height 239
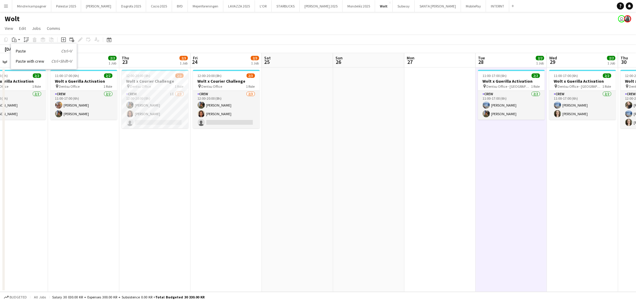
drag, startPoint x: 178, startPoint y: 185, endPoint x: 220, endPoint y: 185, distance: 41.8
click at [218, 185] on app-calendar-viewport "Sun 19 Mon 20 Tue 21 2/2 1 Job Wed 22 2/2 1 Job Thu 23 2/3 1 Job Fri 24 2/3 1 J…" at bounding box center [318, 172] width 636 height 239
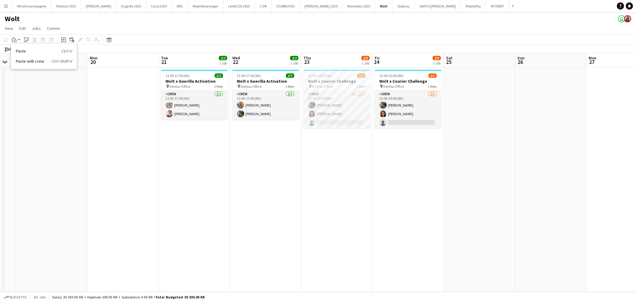
scroll to position [0, 185]
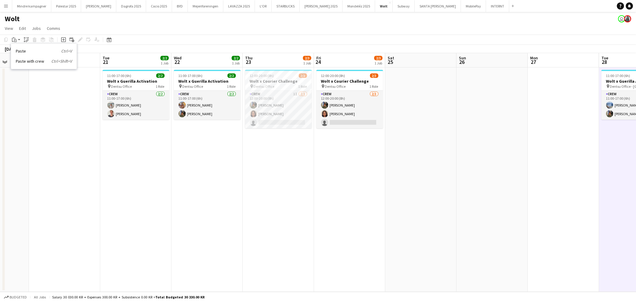
drag, startPoint x: 187, startPoint y: 188, endPoint x: 230, endPoint y: 186, distance: 43.3
click at [230, 186] on app-calendar-viewport "Fri 17 Sat 18 Sun 19 Mon 20 Tue 21 2/2 1 Job Wed 22 2/2 1 Job Thu 23 2/3 1 Job …" at bounding box center [318, 172] width 636 height 239
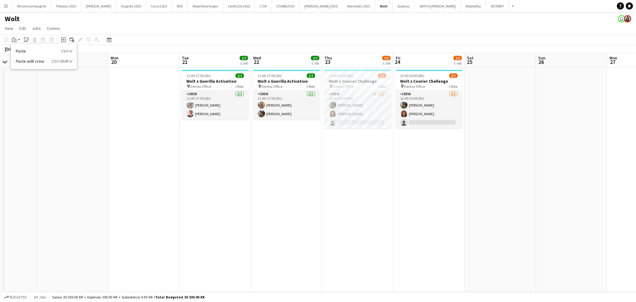
drag, startPoint x: 212, startPoint y: 185, endPoint x: 70, endPoint y: 192, distance: 142.5
click at [67, 193] on app-calendar-viewport "Thu 16 Fri 17 Sat 18 Sun 19 Mon 20 Tue 21 2/2 1 Job Wed 22 2/2 1 Job Thu 23 2/3…" at bounding box center [318, 172] width 636 height 239
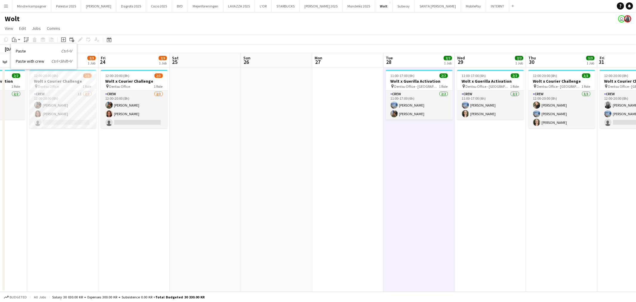
scroll to position [0, 212]
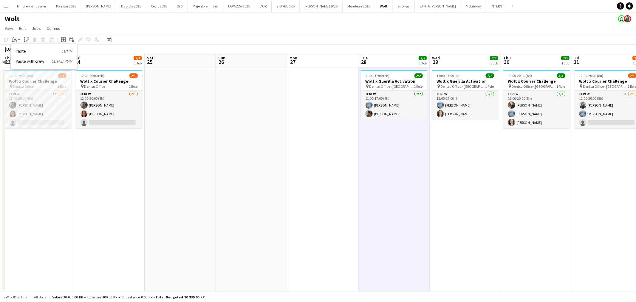
drag, startPoint x: 203, startPoint y: 195, endPoint x: 158, endPoint y: 197, distance: 45.1
click at [158, 197] on app-calendar-viewport "Mon 20 Tue 21 2/2 1 Job Wed 22 2/2 1 Job Thu 23 2/3 1 Job Fri 24 2/3 1 Job Sat …" at bounding box center [318, 172] width 636 height 239
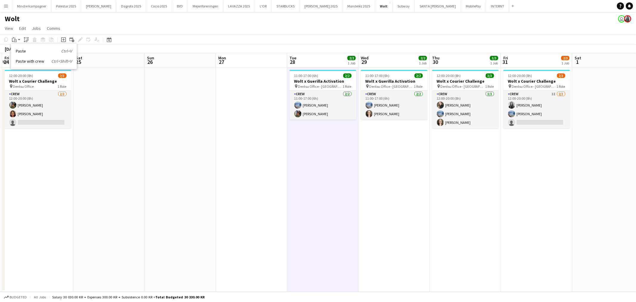
click at [320, 178] on app-date-cell "11:00-17:00 (6h) 2/2 Wolt x Guerilla Activation pin Dentsu Office - Århus 1 Rol…" at bounding box center [322, 179] width 71 height 224
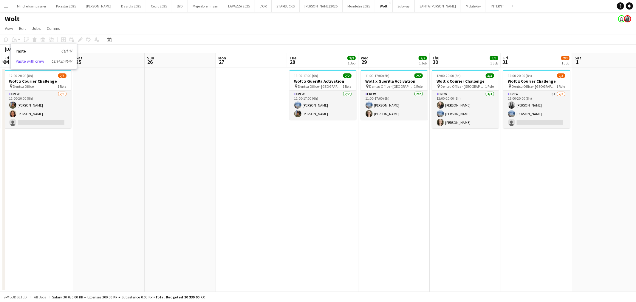
click at [31, 63] on link "Paste with crew Ctrl+Shift+V" at bounding box center [44, 60] width 56 height 5
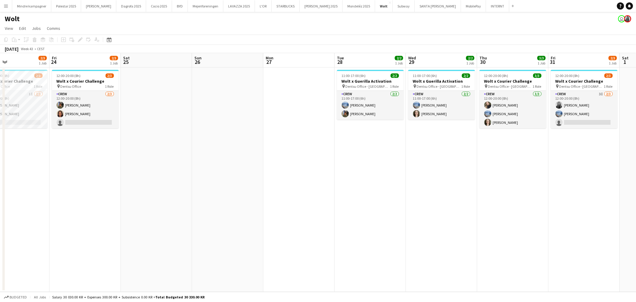
drag, startPoint x: 230, startPoint y: 148, endPoint x: 359, endPoint y: 136, distance: 129.2
click at [348, 137] on app-calendar-viewport "Tue 21 2/2 1 Job Wed 22 2/2 1 Job Thu 23 2/3 1 Job Fri 24 2/3 1 Job Sat 25 Sun …" at bounding box center [318, 172] width 636 height 239
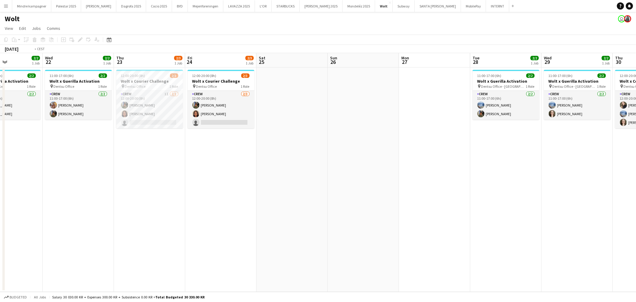
drag, startPoint x: 255, startPoint y: 166, endPoint x: 399, endPoint y: 148, distance: 145.8
click at [395, 148] on app-calendar-viewport "Sun 19 Mon 20 Tue 21 2/2 1 Job Wed 22 2/2 1 Job Thu 23 2/3 1 Job Fri 24 2/3 1 J…" at bounding box center [318, 172] width 636 height 239
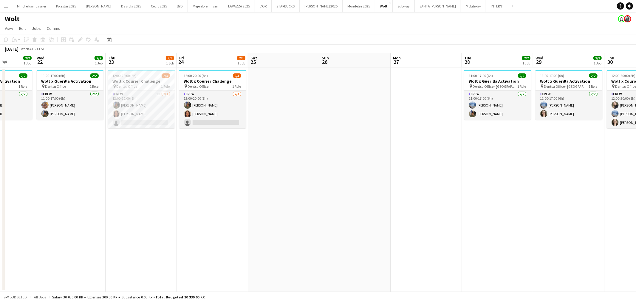
click at [193, 163] on app-calendar-viewport "Sun 19 Mon 20 Tue 21 2/2 1 Job Wed 22 2/2 1 Job Thu 23 2/3 1 Job Fri 24 2/3 1 J…" at bounding box center [318, 172] width 636 height 239
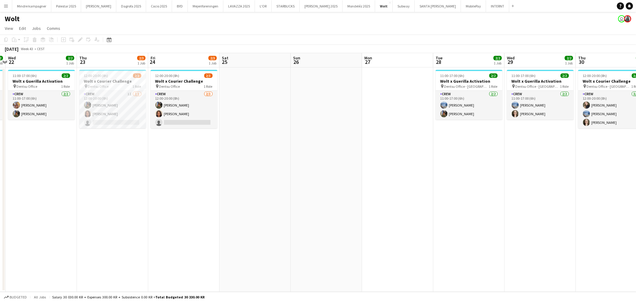
scroll to position [0, 246]
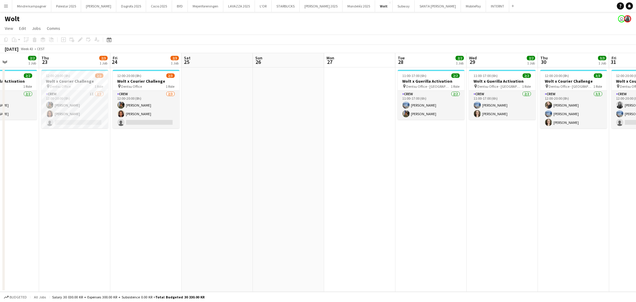
drag, startPoint x: 266, startPoint y: 164, endPoint x: 263, endPoint y: 166, distance: 3.9
click at [263, 166] on app-calendar-viewport "Sun 19 Mon 20 Tue 21 2/2 1 Job Wed 22 2/2 1 Job Thu 23 2/3 1 Job Fri 24 2/3 1 J…" at bounding box center [318, 172] width 636 height 239
click at [422, 152] on app-date-cell "11:00-17:00 (6h) 2/2 Wolt x Guerilla Activation pin Dentsu Office - Århus 1 Rol…" at bounding box center [431, 179] width 71 height 224
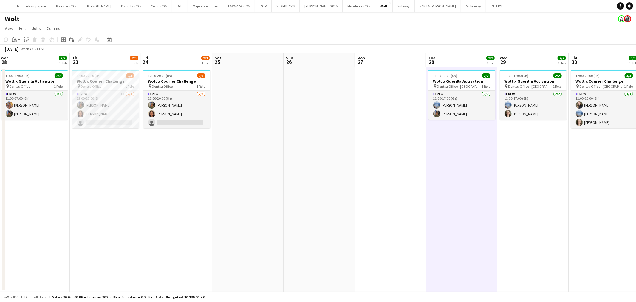
drag, startPoint x: 275, startPoint y: 165, endPoint x: 257, endPoint y: 163, distance: 18.3
click at [68, 173] on app-calendar-viewport "Mon 20 Tue 21 2/2 1 Job Wed 22 2/2 1 Job Thu 23 2/3 1 Job Fri 24 2/3 1 Job Sat …" at bounding box center [318, 172] width 636 height 239
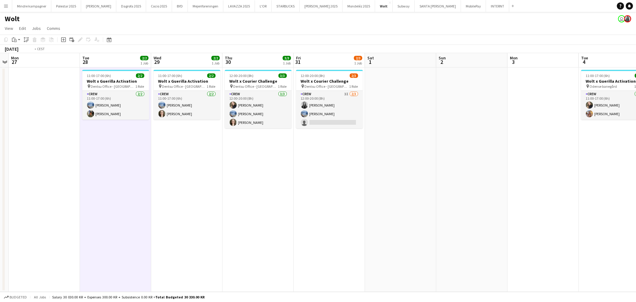
drag, startPoint x: 336, startPoint y: 169, endPoint x: 276, endPoint y: 170, distance: 60.6
click at [167, 181] on app-calendar-viewport "Fri 24 2/3 1 Job Sat 25 Sun 26 Mon 27 Tue 28 2/2 1 Job Wed 29 2/2 1 Job Thu 30 …" at bounding box center [318, 172] width 636 height 239
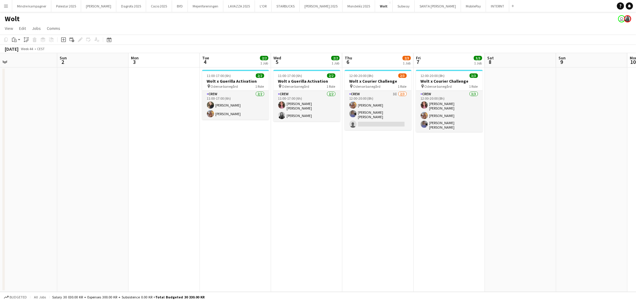
drag, startPoint x: 122, startPoint y: 185, endPoint x: 42, endPoint y: 182, distance: 80.0
click at [42, 183] on app-calendar-viewport "Wed 29 2/2 1 Job Thu 30 3/3 1 Job Fri 31 2/3 1 Job Sat 1 Sun 2 Mon 3 Tue 4 2/2 …" at bounding box center [318, 172] width 636 height 239
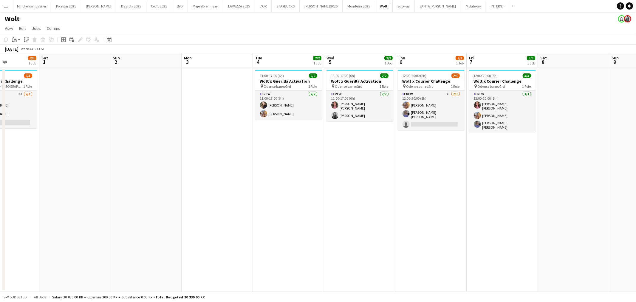
drag, startPoint x: 157, startPoint y: 180, endPoint x: 355, endPoint y: 163, distance: 199.5
click at [390, 166] on app-calendar-viewport "Wed 29 2/2 1 Job Thu 30 3/3 1 Job Fri 31 2/3 1 Job Sat 1 Sun 2 Mon 3 Tue 4 2/2 …" at bounding box center [318, 172] width 636 height 239
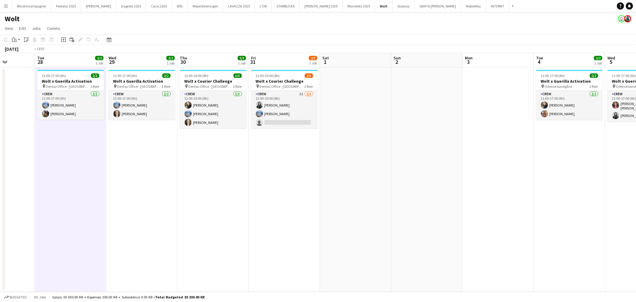
drag, startPoint x: 249, startPoint y: 173, endPoint x: 259, endPoint y: 170, distance: 10.2
click at [409, 154] on app-calendar-viewport "Sat 25 Sun 26 Mon 27 Tue 28 2/2 1 Job Wed 29 2/2 1 Job Thu 30 3/3 1 Job Fri 31 …" at bounding box center [318, 172] width 636 height 239
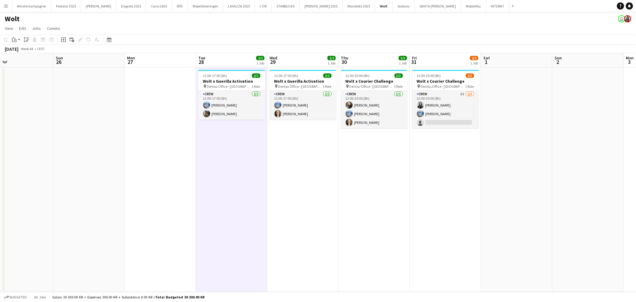
drag, startPoint x: 259, startPoint y: 170, endPoint x: 345, endPoint y: 163, distance: 86.8
click at [345, 163] on app-calendar-viewport "Thu 23 2/3 1 Job Fri 24 2/3 1 Job Sat 25 Sun 26 Mon 27 Tue 28 2/2 1 Job Wed 29 …" at bounding box center [318, 172] width 636 height 239
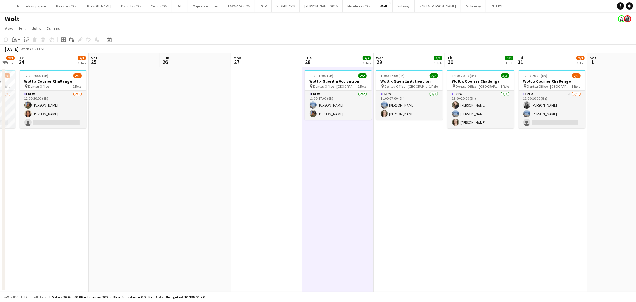
drag, startPoint x: 262, startPoint y: 151, endPoint x: 294, endPoint y: 153, distance: 32.6
click at [294, 153] on app-calendar-viewport "Wed 22 2/2 1 Job Thu 23 2/3 1 Job Fri 24 2/3 1 Job Sat 25 Sun 26 Mon 27 Tue 28 …" at bounding box center [318, 172] width 636 height 239
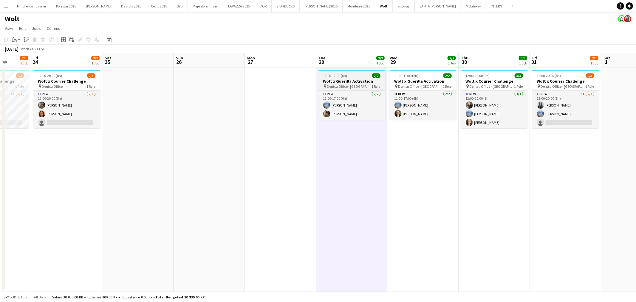
click at [347, 84] on span "Dentsu Office - [GEOGRAPHIC_DATA]" at bounding box center [349, 86] width 45 height 4
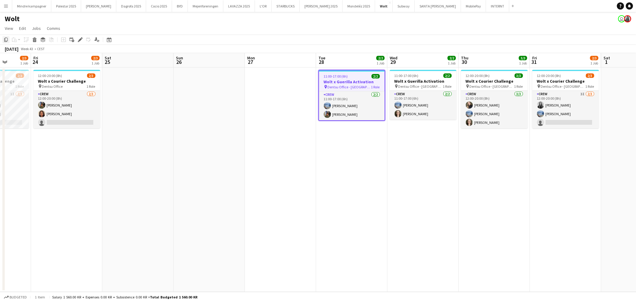
click at [4, 39] on icon "Copy" at bounding box center [6, 39] width 5 height 5
click at [335, 168] on app-date-cell "11:00-17:00 (6h) 2/2 Wolt x Guerilla Activation pin Dentsu Office - Århus 1 Rol…" at bounding box center [351, 179] width 71 height 224
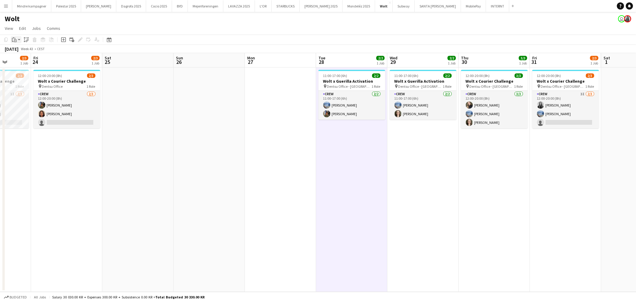
click at [12, 41] on icon at bounding box center [13, 40] width 2 height 4
click at [24, 50] on link "Paste Ctrl+V" at bounding box center [44, 50] width 56 height 5
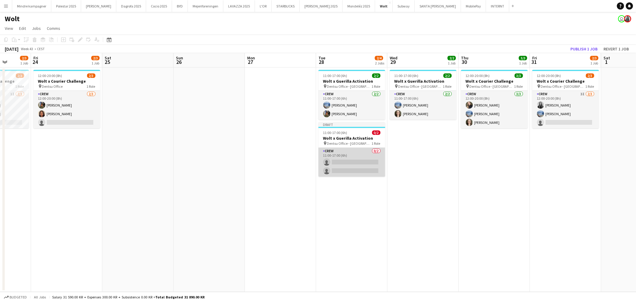
click at [344, 148] on app-card-role "Crew 0/2 11:00-17:00 (6h) single-neutral-actions single-neutral-actions" at bounding box center [352, 162] width 67 height 29
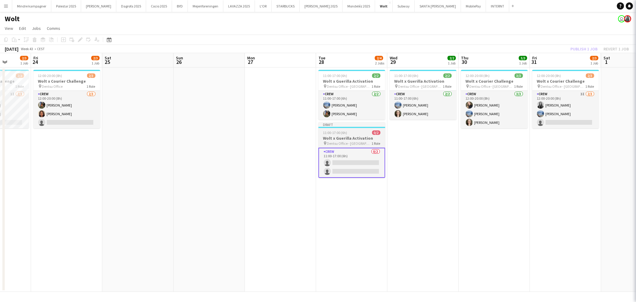
click at [342, 139] on h3 "Wolt x Guerilla Activation" at bounding box center [352, 137] width 67 height 5
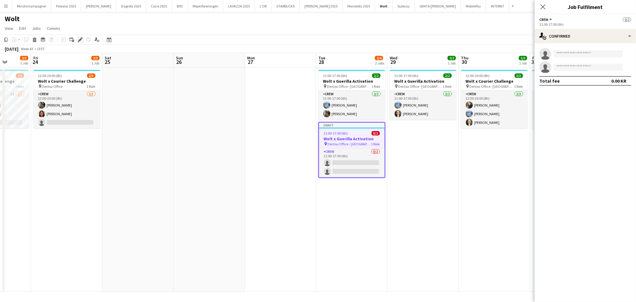
click at [81, 39] on icon at bounding box center [79, 39] width 3 height 3
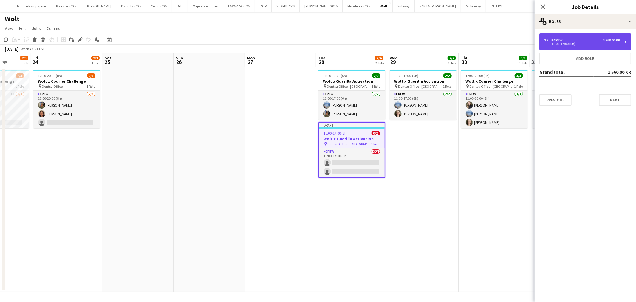
click at [590, 35] on div "2 x Crew 1 560.00 KR 11:00-17:00 (6h)" at bounding box center [586, 41] width 92 height 17
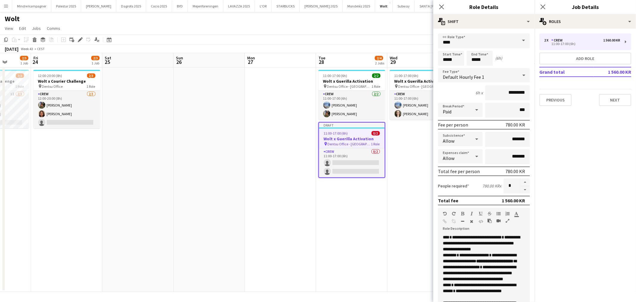
click at [481, 263] on span "**********" at bounding box center [480, 258] width 74 height 10
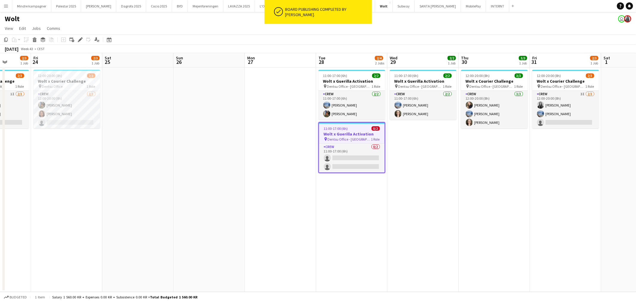
click at [357, 135] on h3 "Wolt x Guerilla Activation" at bounding box center [352, 133] width 66 height 5
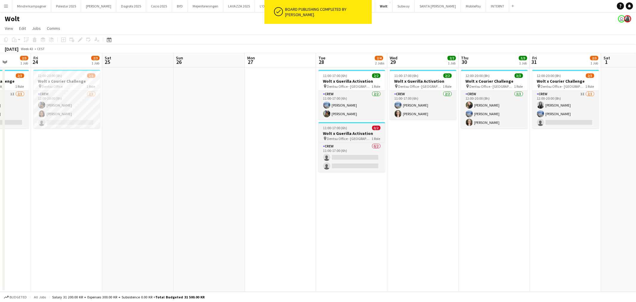
click at [357, 134] on h3 "Wolt x Guerilla Activation" at bounding box center [352, 133] width 67 height 5
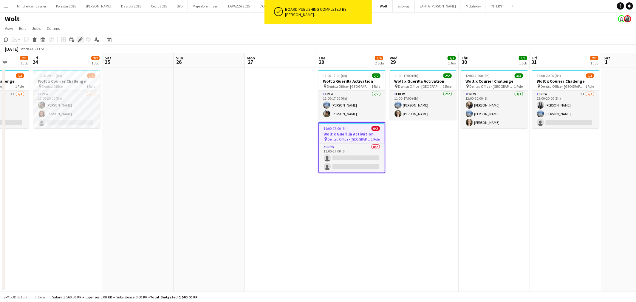
click at [82, 38] on div "Edit" at bounding box center [80, 39] width 7 height 7
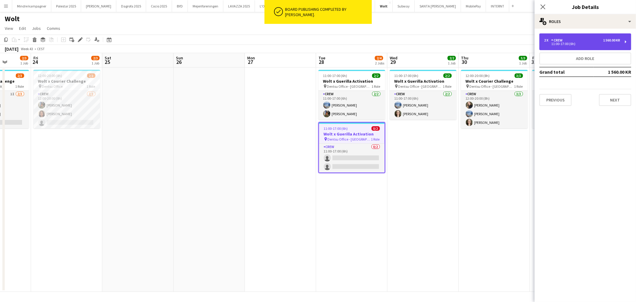
click at [575, 47] on div "2 x Crew 1 560.00 KR 11:00-17:00 (6h)" at bounding box center [586, 41] width 92 height 17
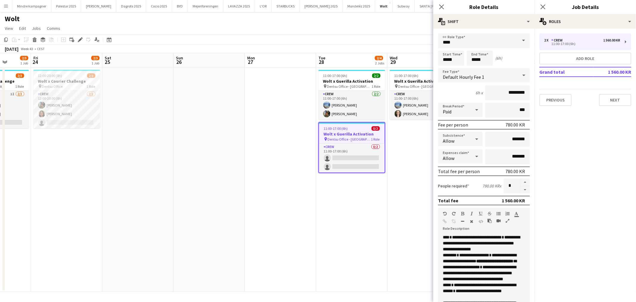
click at [479, 284] on span "**********" at bounding box center [479, 276] width 73 height 22
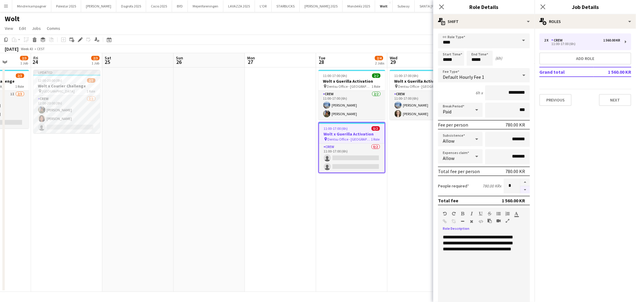
click at [521, 186] on button "button" at bounding box center [526, 189] width 10 height 7
type input "*"
click at [506, 92] on input "*********" at bounding box center [507, 92] width 45 height 15
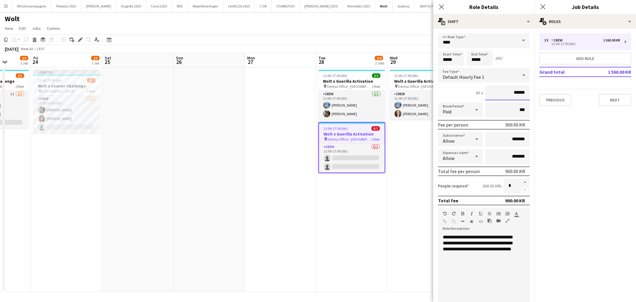
type input "******"
click at [448, 63] on input "*****" at bounding box center [451, 58] width 26 height 15
click at [447, 68] on div at bounding box center [446, 69] width 12 height 6
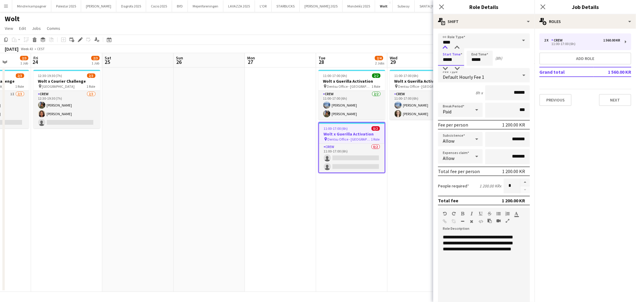
click at [446, 45] on div at bounding box center [446, 48] width 12 height 6
type input "*****"
click at [447, 66] on div at bounding box center [446, 69] width 12 height 6
click at [473, 56] on input "*****" at bounding box center [480, 58] width 26 height 15
click at [475, 66] on div at bounding box center [474, 69] width 12 height 6
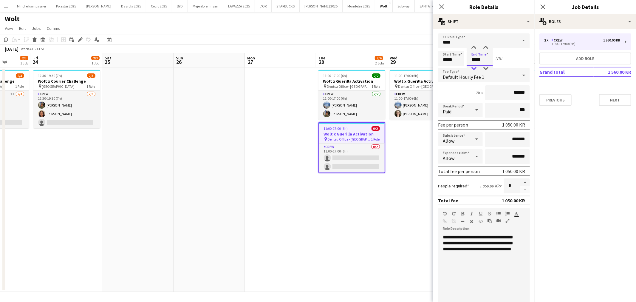
type input "*****"
click at [476, 66] on div at bounding box center [474, 69] width 12 height 6
click at [396, 224] on app-date-cell "11:00-17:00 (6h) 2/2 Wolt x Guerilla Activation pin Dentsu Office - Århus 1 Rol…" at bounding box center [423, 179] width 71 height 224
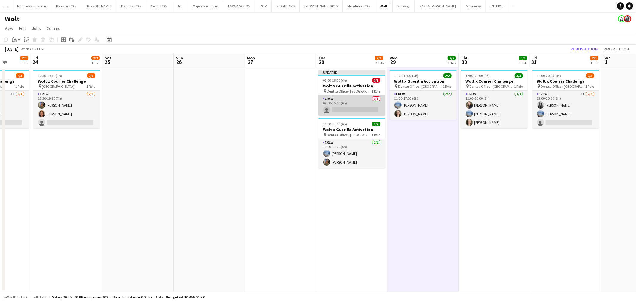
click at [359, 109] on app-card-role "Crew 0/1 09:00-15:00 (6h) single-neutral-actions" at bounding box center [352, 105] width 67 height 20
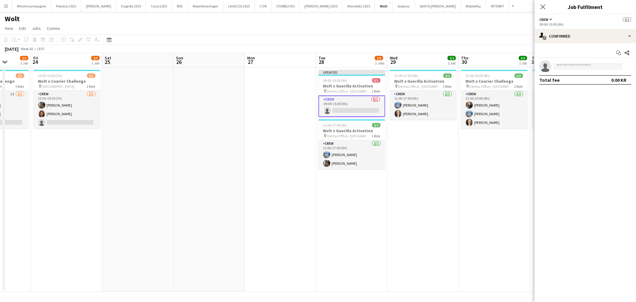
click at [572, 58] on div "Start chat Share single-neutral-actions Total fee 0.00 KR" at bounding box center [585, 66] width 101 height 46
click at [572, 65] on input at bounding box center [588, 66] width 69 height 7
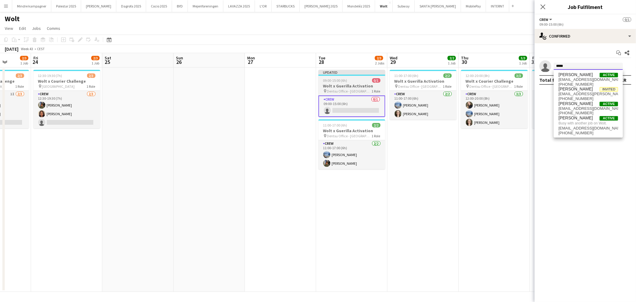
type input "*****"
click at [334, 84] on h3 "Wolt x Guerilla Activation" at bounding box center [352, 85] width 67 height 5
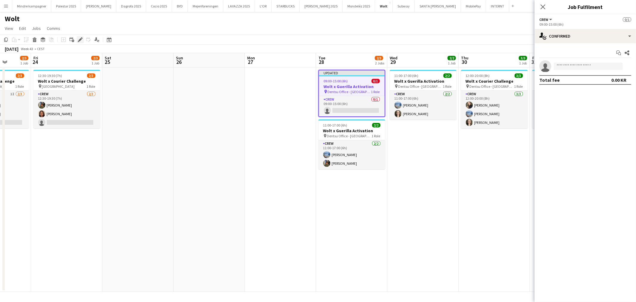
click at [78, 38] on icon "Edit" at bounding box center [80, 39] width 5 height 5
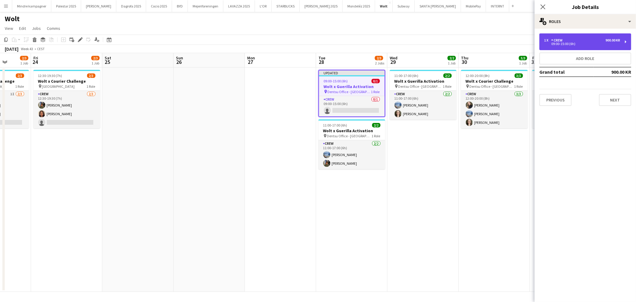
click at [576, 38] on div "1 x Crew 900.00 KR 09:00-15:00 (6h)" at bounding box center [586, 41] width 92 height 17
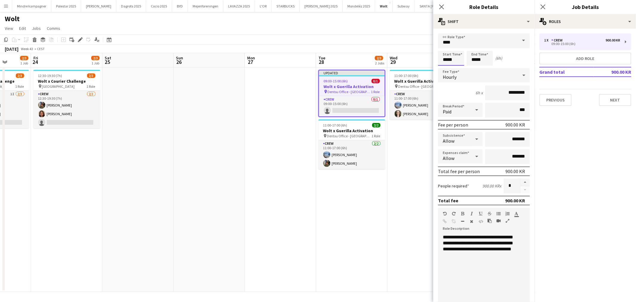
click at [443, 60] on input "*****" at bounding box center [451, 58] width 26 height 15
click at [446, 67] on div at bounding box center [446, 69] width 12 height 6
type input "*****"
click at [446, 67] on div at bounding box center [446, 69] width 12 height 6
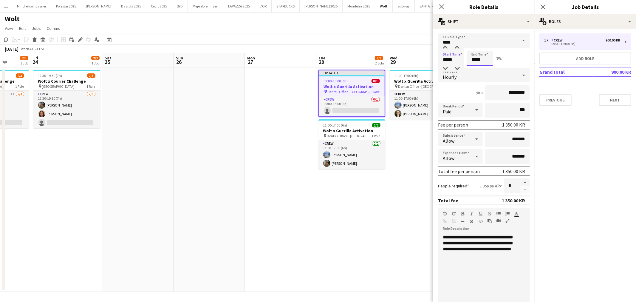
click at [475, 61] on input "*****" at bounding box center [480, 58] width 26 height 15
click at [475, 70] on div at bounding box center [474, 69] width 12 height 6
type input "*****"
click at [475, 70] on div at bounding box center [474, 69] width 12 height 6
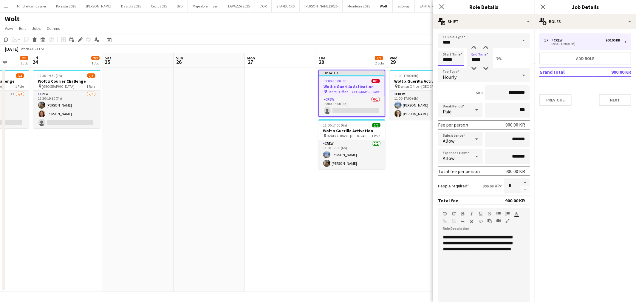
click at [446, 62] on input "*****" at bounding box center [451, 58] width 26 height 15
type input "*****"
click at [446, 68] on div at bounding box center [446, 69] width 12 height 6
drag, startPoint x: 465, startPoint y: 67, endPoint x: 471, endPoint y: 64, distance: 6.3
click at [465, 67] on form "**********" at bounding box center [484, 218] width 101 height 371
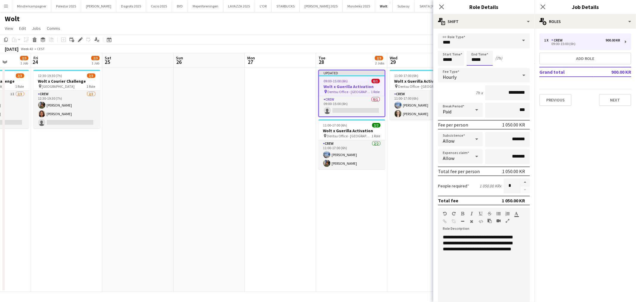
click at [472, 63] on input "*****" at bounding box center [480, 58] width 26 height 15
click at [474, 69] on div at bounding box center [474, 69] width 12 height 6
click at [481, 68] on div at bounding box center [486, 69] width 12 height 6
click at [485, 70] on div at bounding box center [486, 69] width 12 height 6
type input "*****"
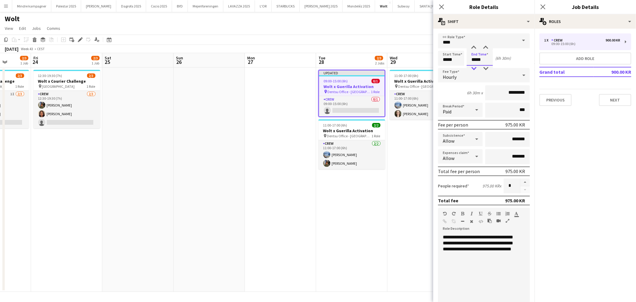
click at [474, 68] on div at bounding box center [474, 69] width 12 height 6
click at [396, 198] on app-date-cell "11:00-17:00 (6h) 2/2 Wolt x Guerilla Activation pin Dentsu Office - Århus 1 Rol…" at bounding box center [423, 179] width 71 height 224
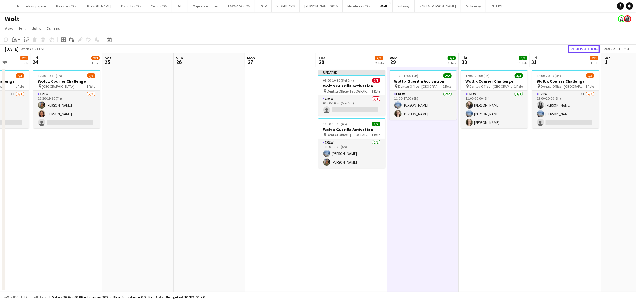
click at [583, 50] on button "Publish 1 job" at bounding box center [584, 49] width 32 height 8
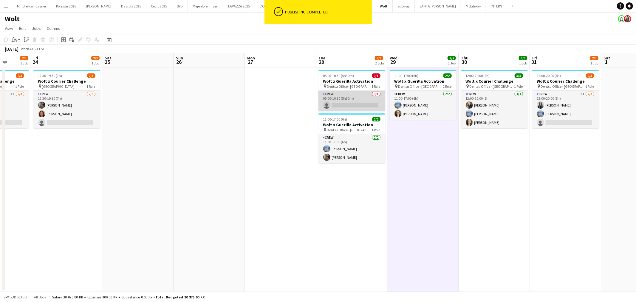
click at [357, 101] on app-card-role "Crew 0/1 05:00-10:30 (5h30m) single-neutral-actions" at bounding box center [352, 101] width 67 height 20
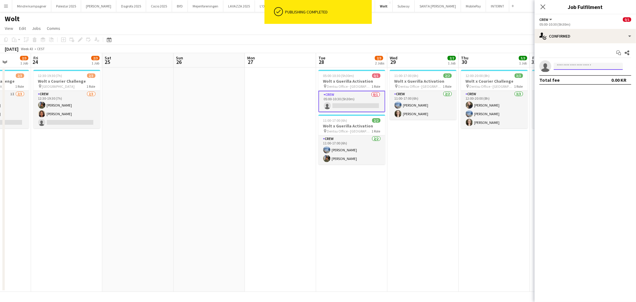
click at [573, 67] on input at bounding box center [588, 66] width 69 height 7
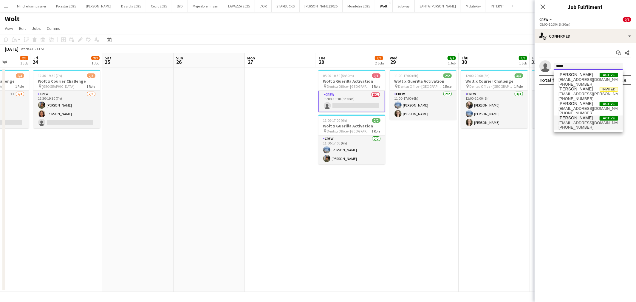
type input "*****"
click at [586, 123] on span "simon.ba.za@gmail.com" at bounding box center [589, 123] width 60 height 5
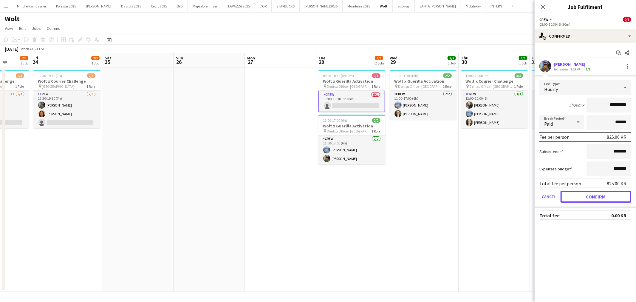
drag, startPoint x: 606, startPoint y: 196, endPoint x: 602, endPoint y: 196, distance: 3.6
click at [606, 195] on button "Confirm" at bounding box center [596, 197] width 71 height 12
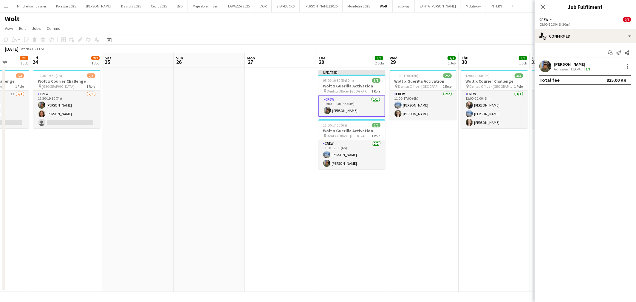
click at [479, 203] on app-date-cell "12:00-20:00 (8h) 3/3 Wolt x Courier Challenge pin Dentsu Office - Århus 1 Role …" at bounding box center [494, 179] width 71 height 224
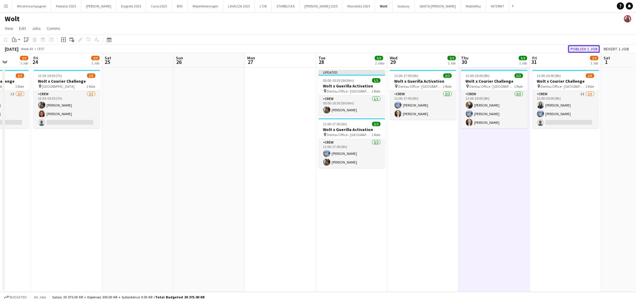
click at [586, 50] on button "Publish 1 job" at bounding box center [584, 49] width 32 height 8
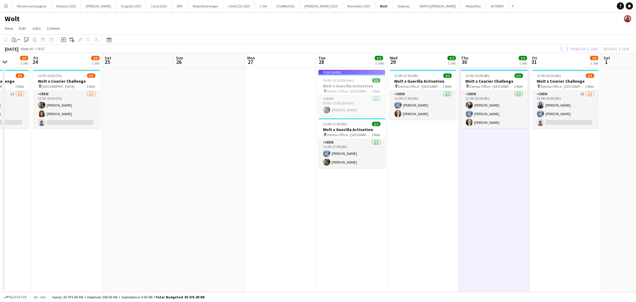
click at [416, 218] on app-date-cell "11:00-17:00 (6h) 2/2 Wolt x Guerilla Activation pin Dentsu Office - Århus 1 Rol…" at bounding box center [423, 179] width 71 height 224
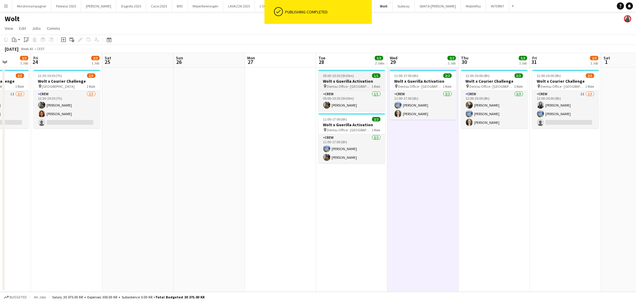
click at [357, 86] on span "Dentsu Office - [GEOGRAPHIC_DATA]" at bounding box center [349, 86] width 45 height 4
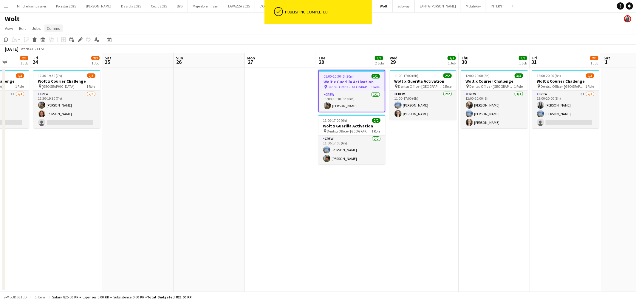
click at [56, 26] on span "Comms" at bounding box center [53, 28] width 13 height 5
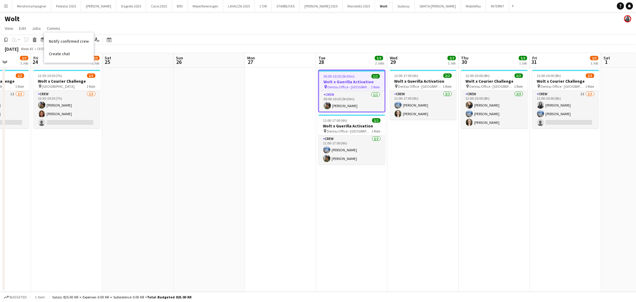
click at [209, 203] on app-date-cell at bounding box center [209, 179] width 71 height 224
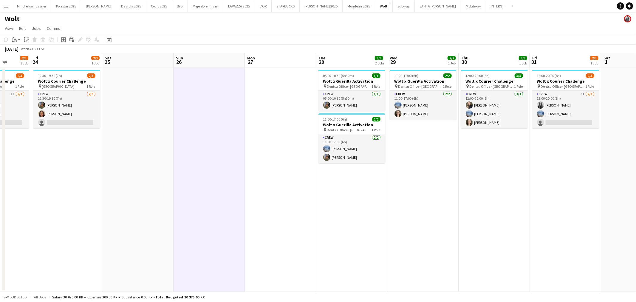
click at [11, 5] on button "Menu" at bounding box center [6, 6] width 12 height 12
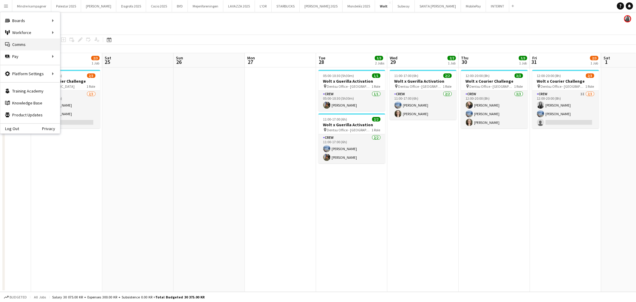
click at [21, 43] on link "Comms Comms" at bounding box center [30, 44] width 60 height 12
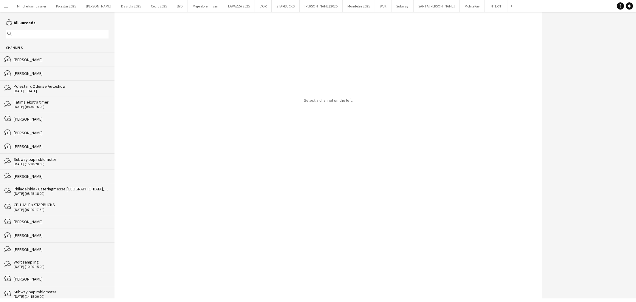
click at [28, 59] on div "[PERSON_NAME]" at bounding box center [61, 59] width 95 height 5
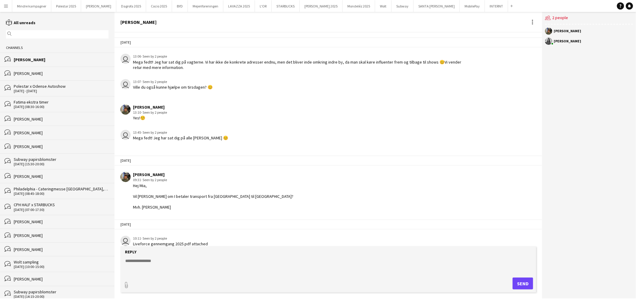
scroll to position [1316, 0]
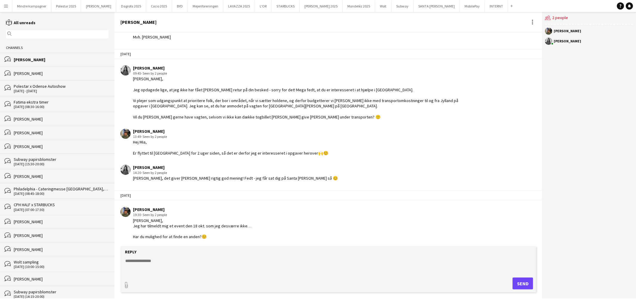
click at [218, 280] on div "paperclip Send" at bounding box center [329, 283] width 410 height 12
click at [202, 265] on textarea at bounding box center [330, 266] width 410 height 16
click at [211, 265] on textarea "**********" at bounding box center [330, 266] width 410 height 16
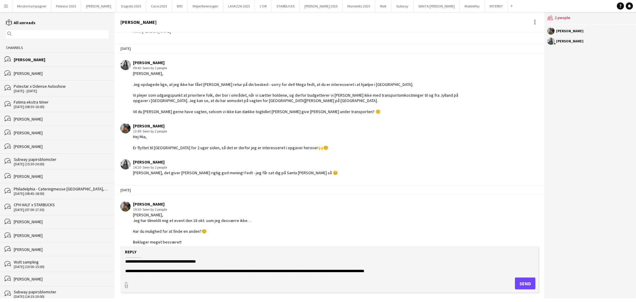
click at [316, 269] on textarea "**********" at bounding box center [330, 266] width 410 height 16
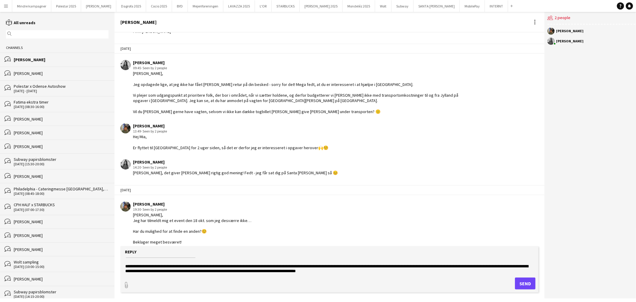
click at [379, 273] on textarea "**********" at bounding box center [330, 266] width 410 height 16
click at [305, 272] on textarea "**********" at bounding box center [330, 266] width 410 height 16
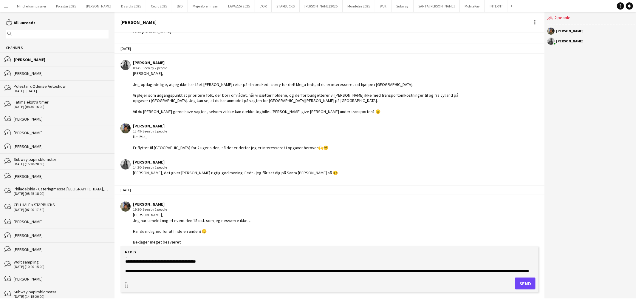
scroll to position [14, 0]
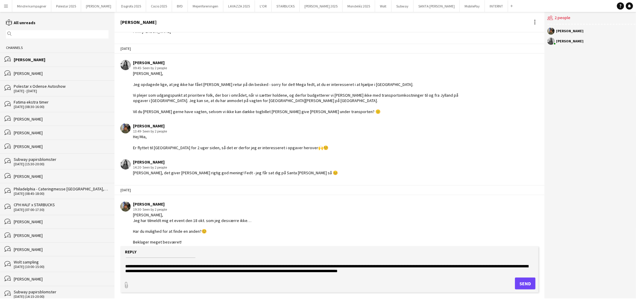
click at [361, 265] on textarea "**********" at bounding box center [330, 266] width 410 height 16
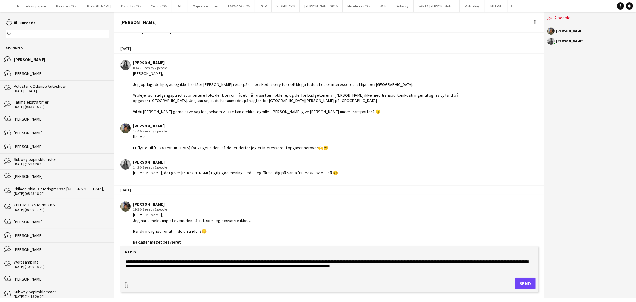
scroll to position [23, 0]
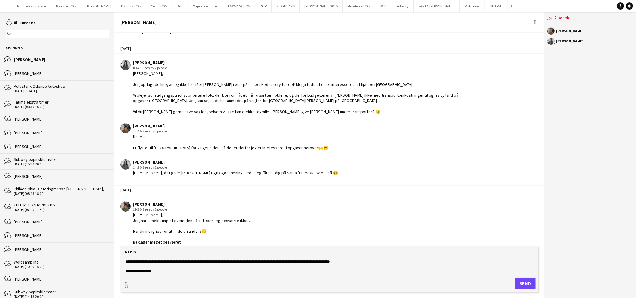
type textarea "**********"
click at [528, 282] on button "Send" at bounding box center [525, 283] width 21 height 12
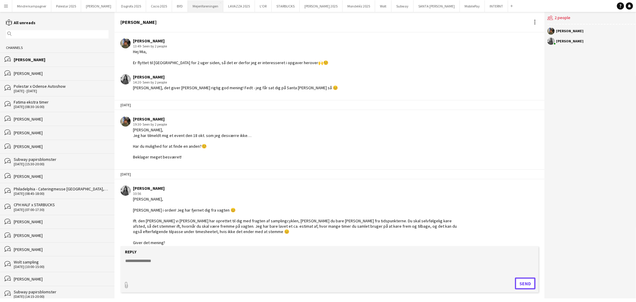
scroll to position [1495, 0]
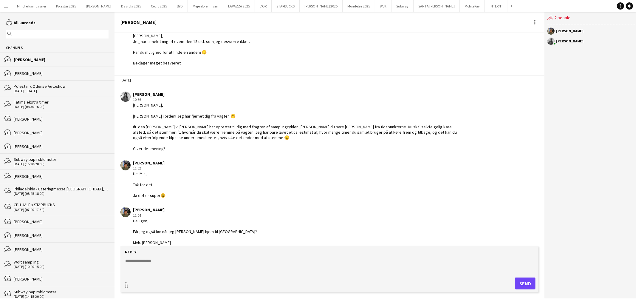
click at [153, 264] on textarea at bounding box center [330, 266] width 410 height 16
click at [257, 261] on textarea "**********" at bounding box center [330, 266] width 410 height 16
type textarea "**********"
